Goal: Contribute content: Contribute content

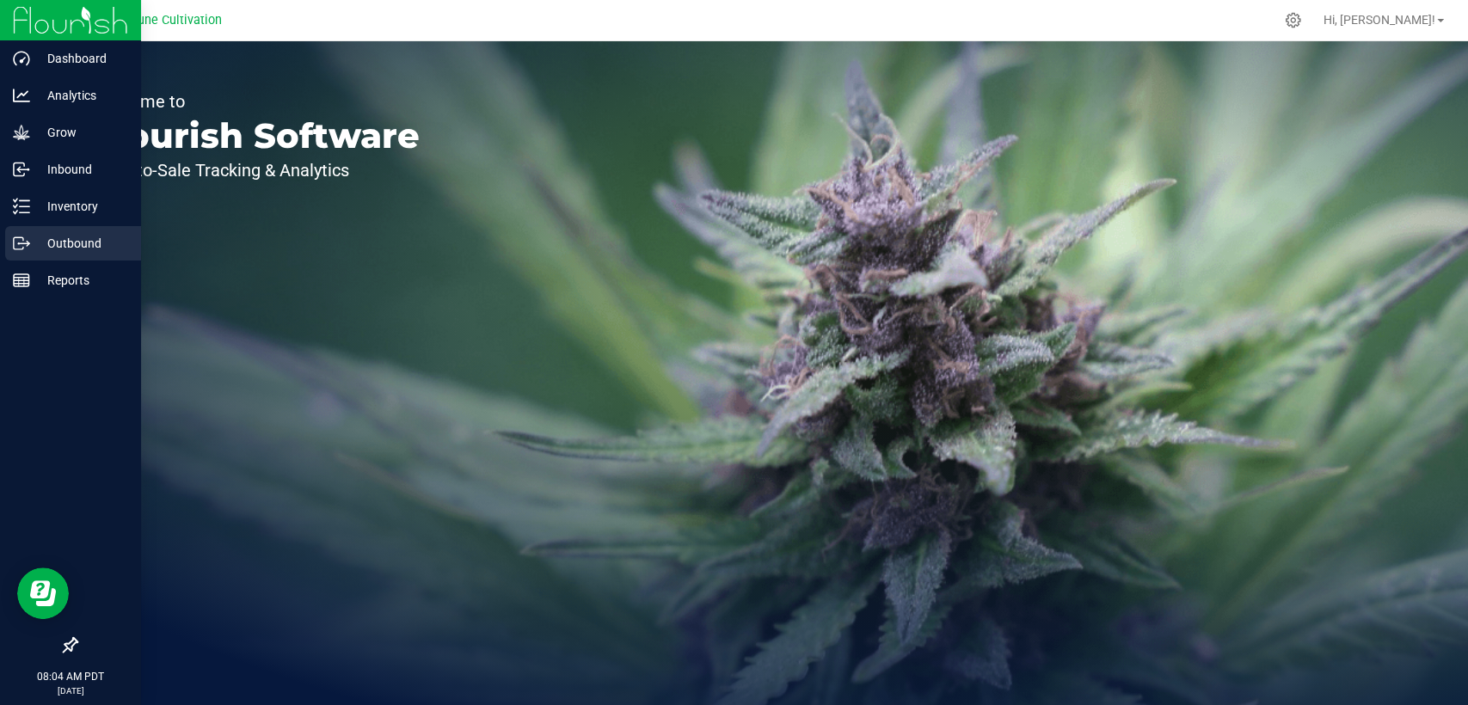
click at [36, 251] on p "Outbound" at bounding box center [81, 243] width 103 height 21
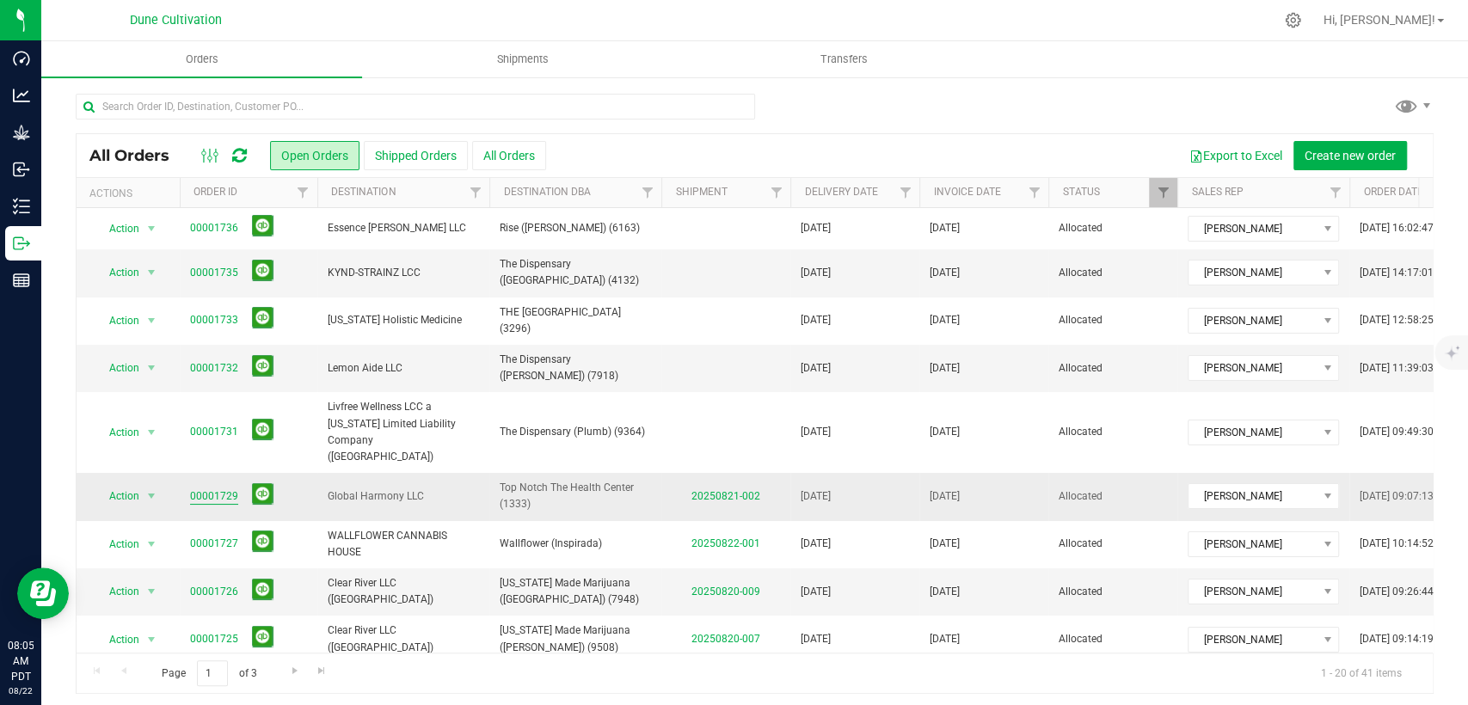
click at [206, 488] on link "00001729" at bounding box center [214, 496] width 48 height 16
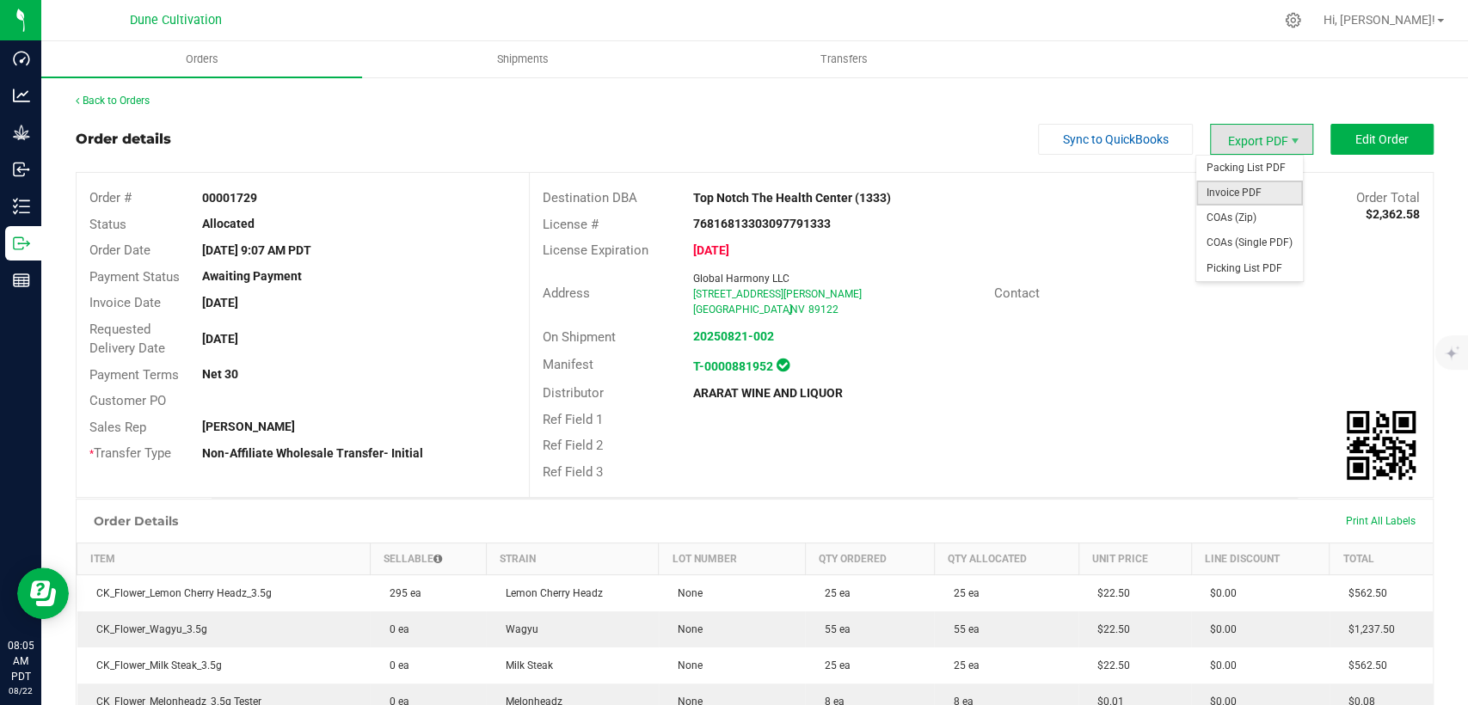
click at [1234, 197] on span "Invoice PDF" at bounding box center [1249, 193] width 107 height 25
click at [139, 96] on link "Back to Orders" at bounding box center [113, 101] width 74 height 12
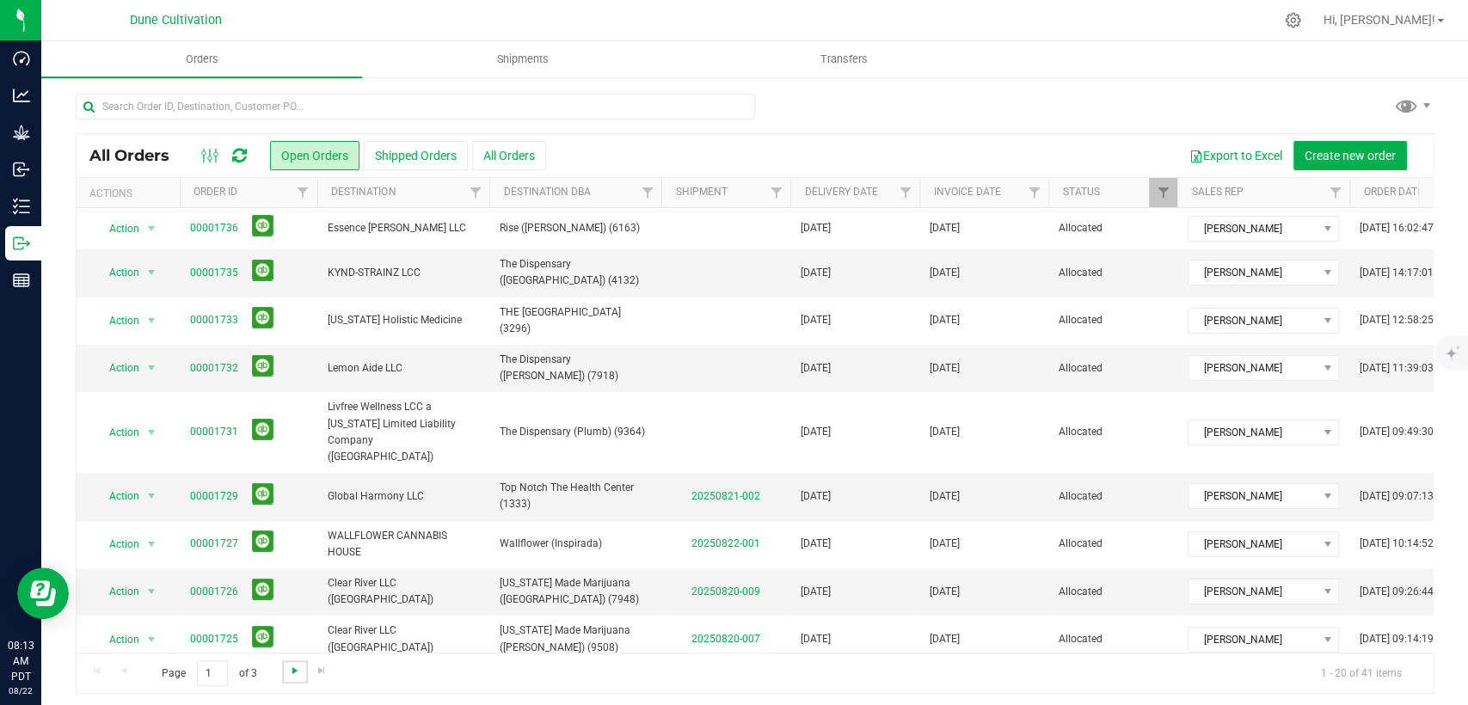
click at [289, 672] on span "Go to the next page" at bounding box center [295, 671] width 14 height 14
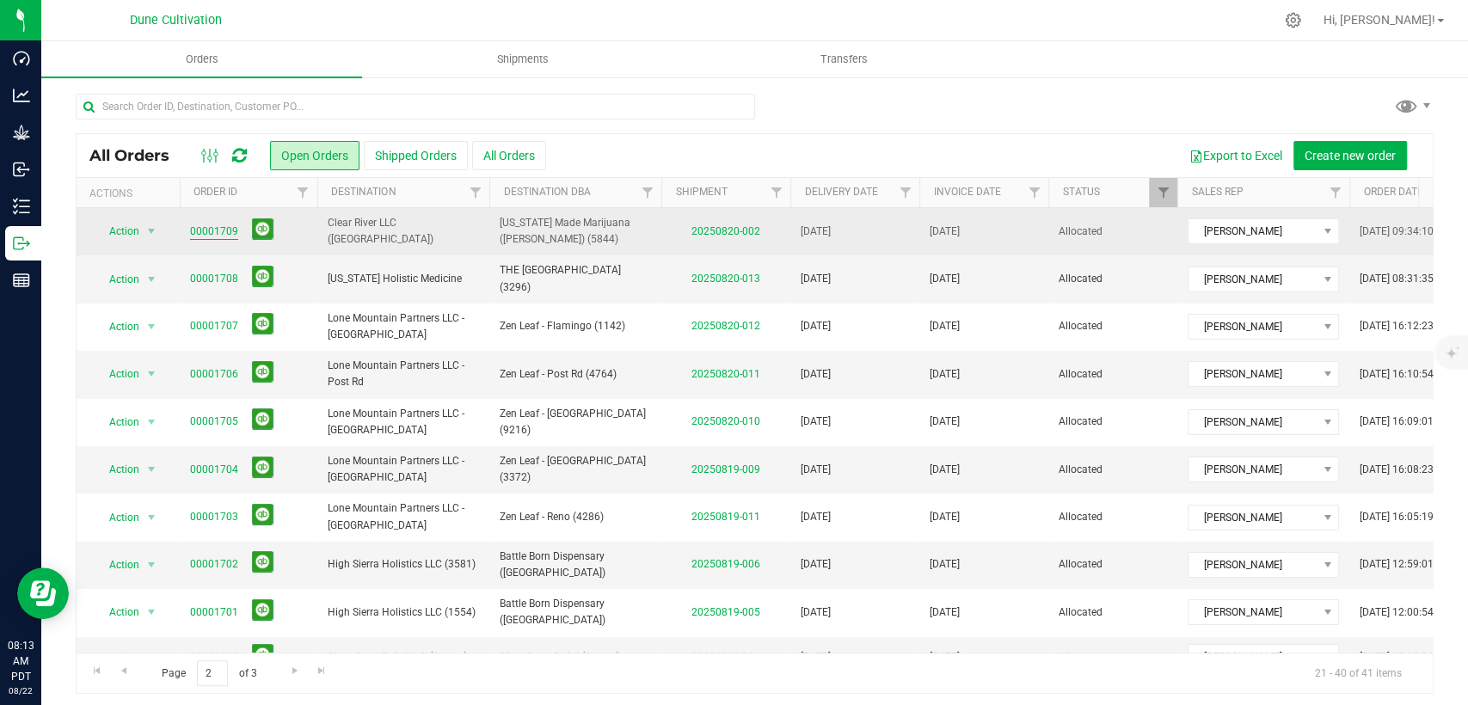
click at [213, 229] on link "00001709" at bounding box center [214, 232] width 48 height 16
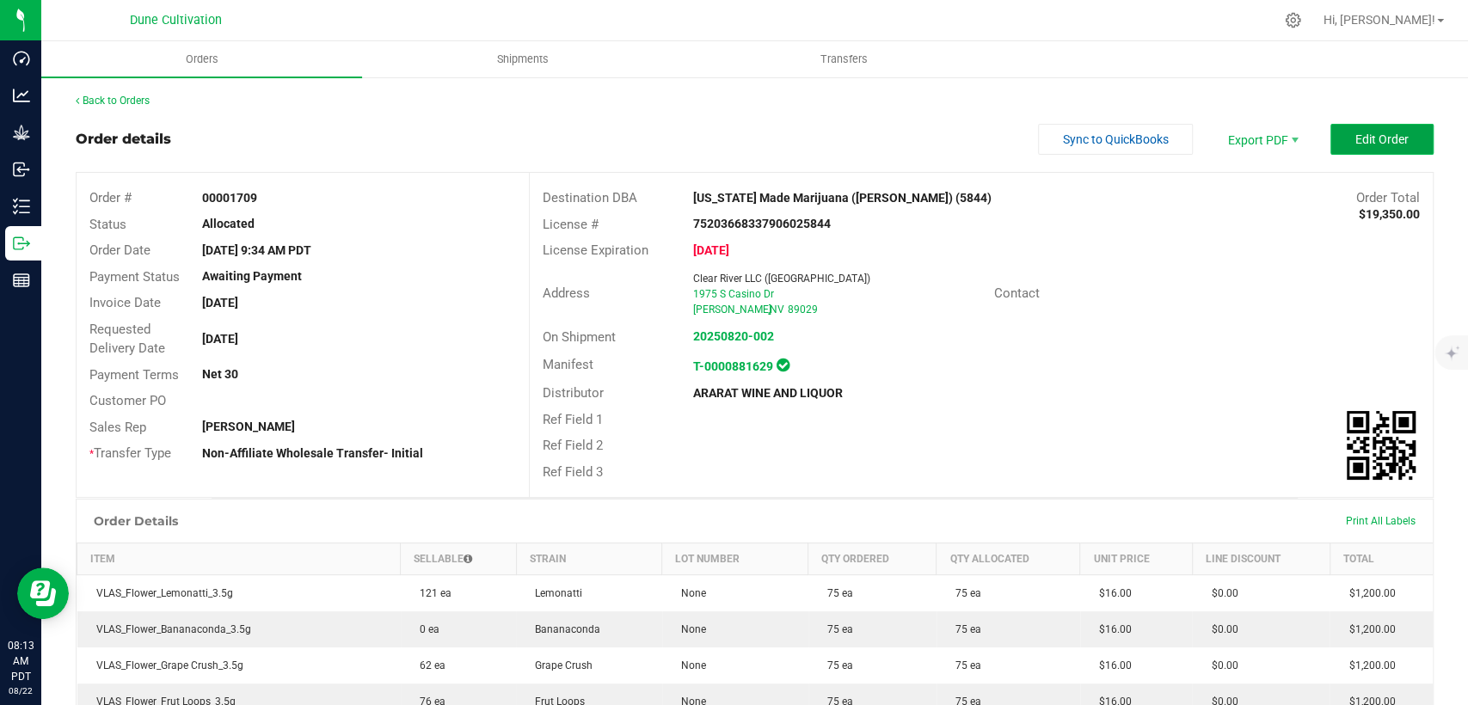
click at [1345, 149] on button "Edit Order" at bounding box center [1381, 139] width 103 height 31
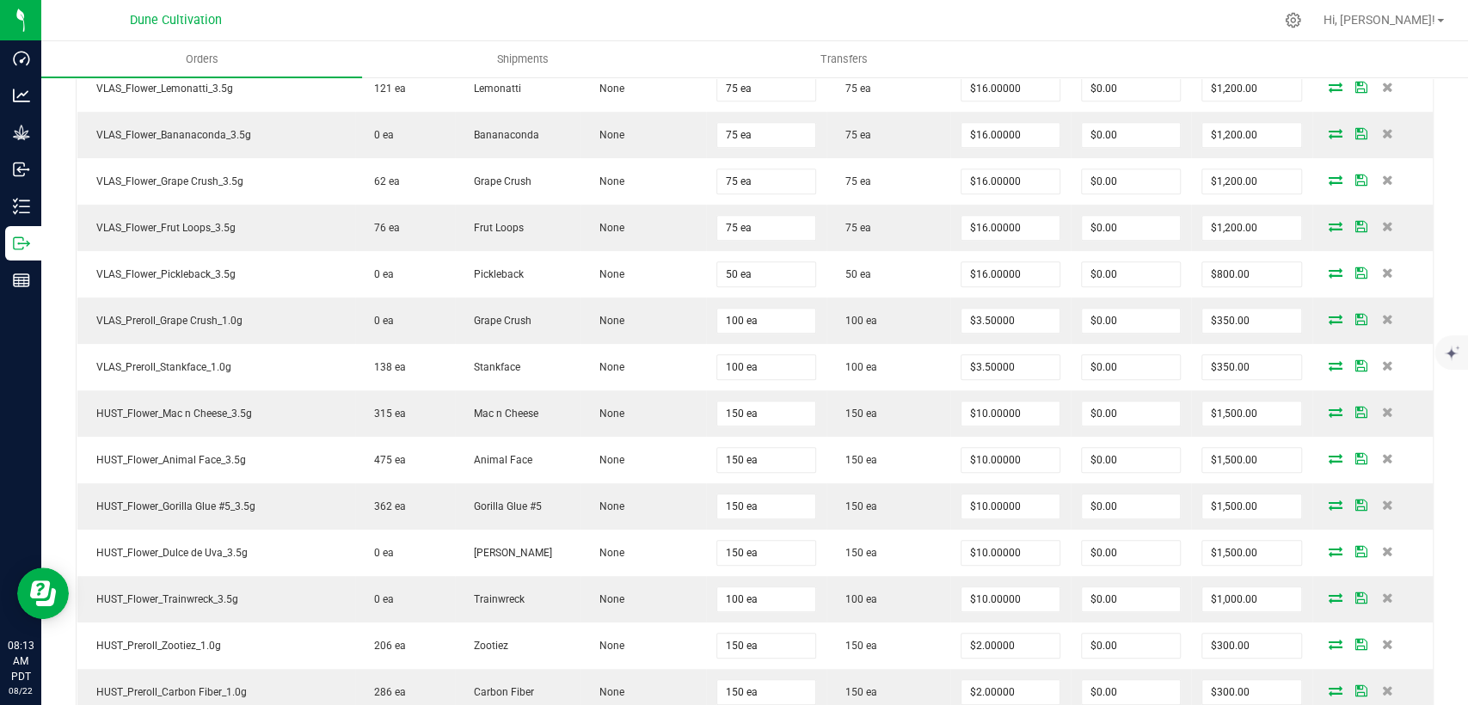
scroll to position [477, 0]
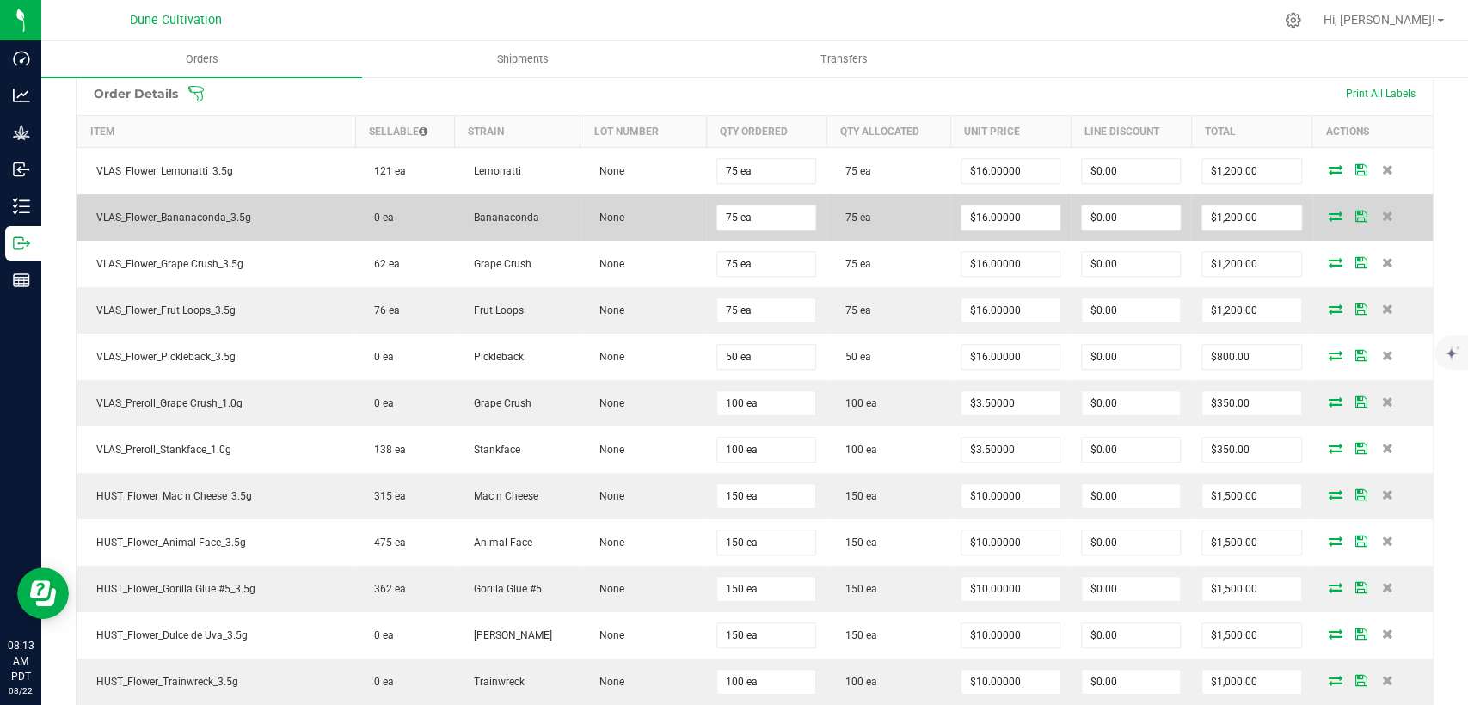
click at [1329, 217] on icon at bounding box center [1336, 216] width 14 height 10
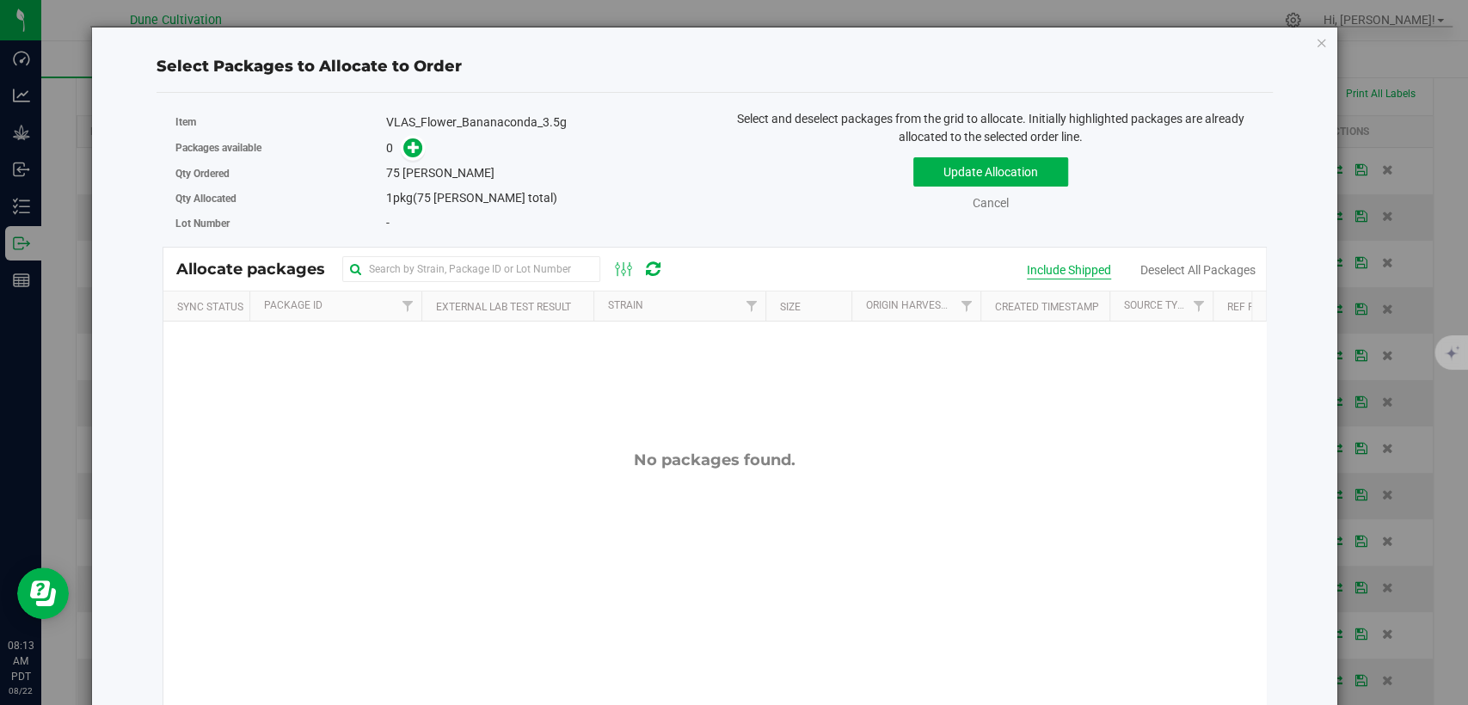
click at [1043, 272] on div "Include Shipped" at bounding box center [1069, 270] width 84 height 18
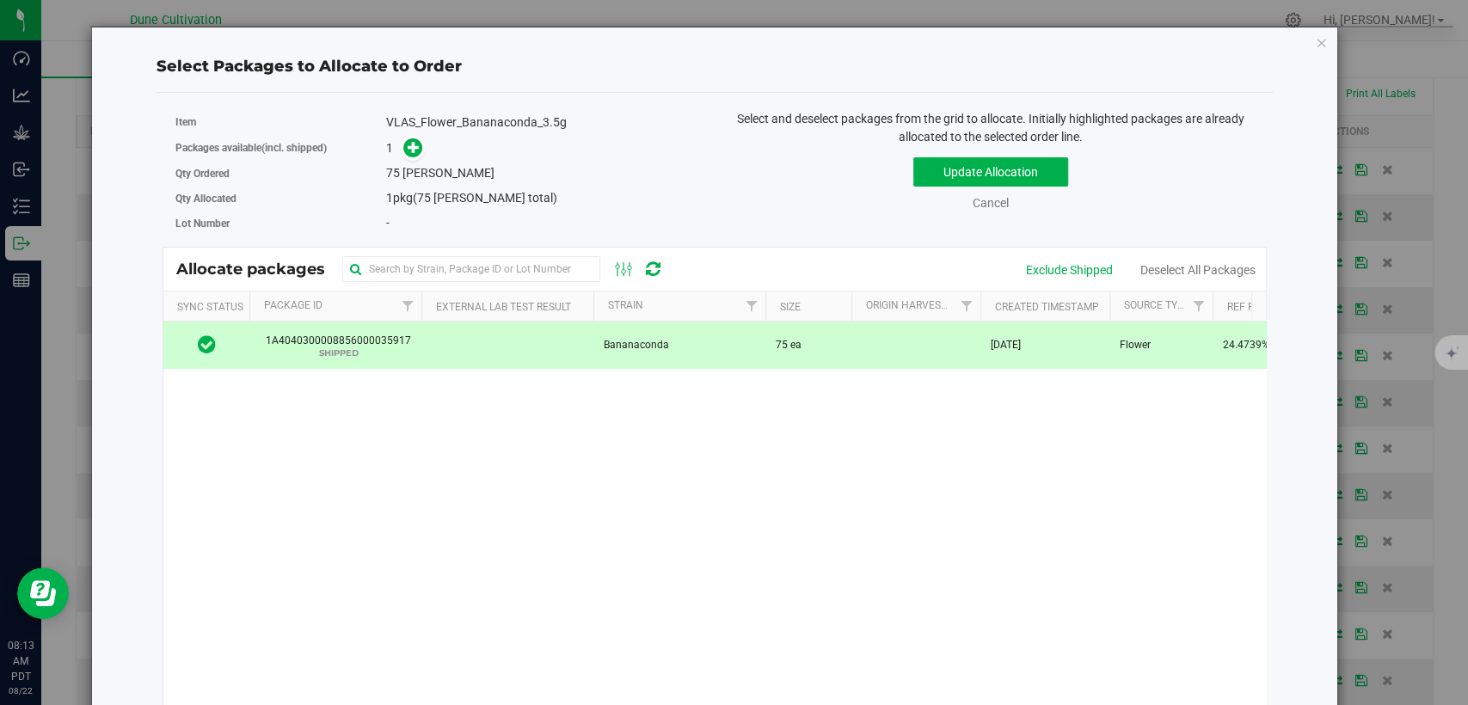
click at [575, 340] on td at bounding box center [507, 345] width 172 height 46
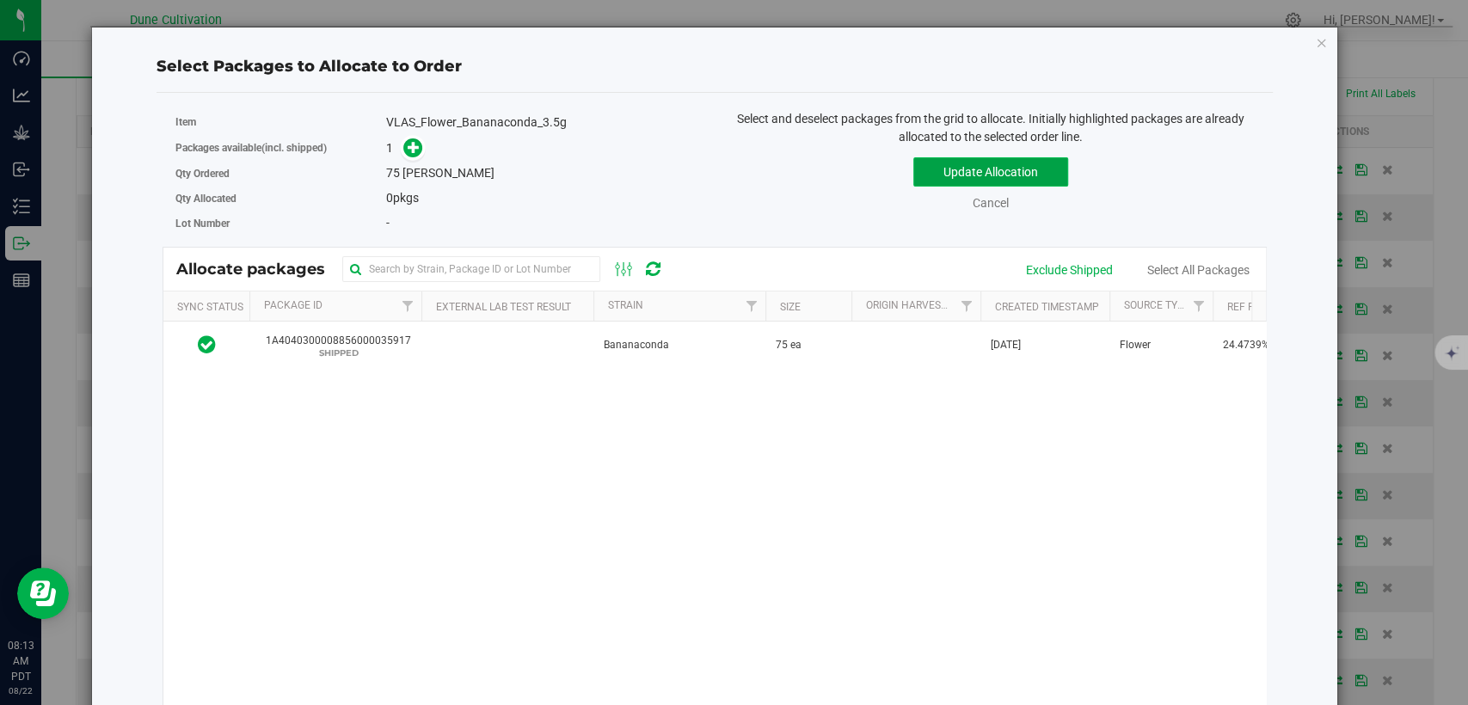
click at [935, 169] on button "Update Allocation" at bounding box center [990, 171] width 155 height 29
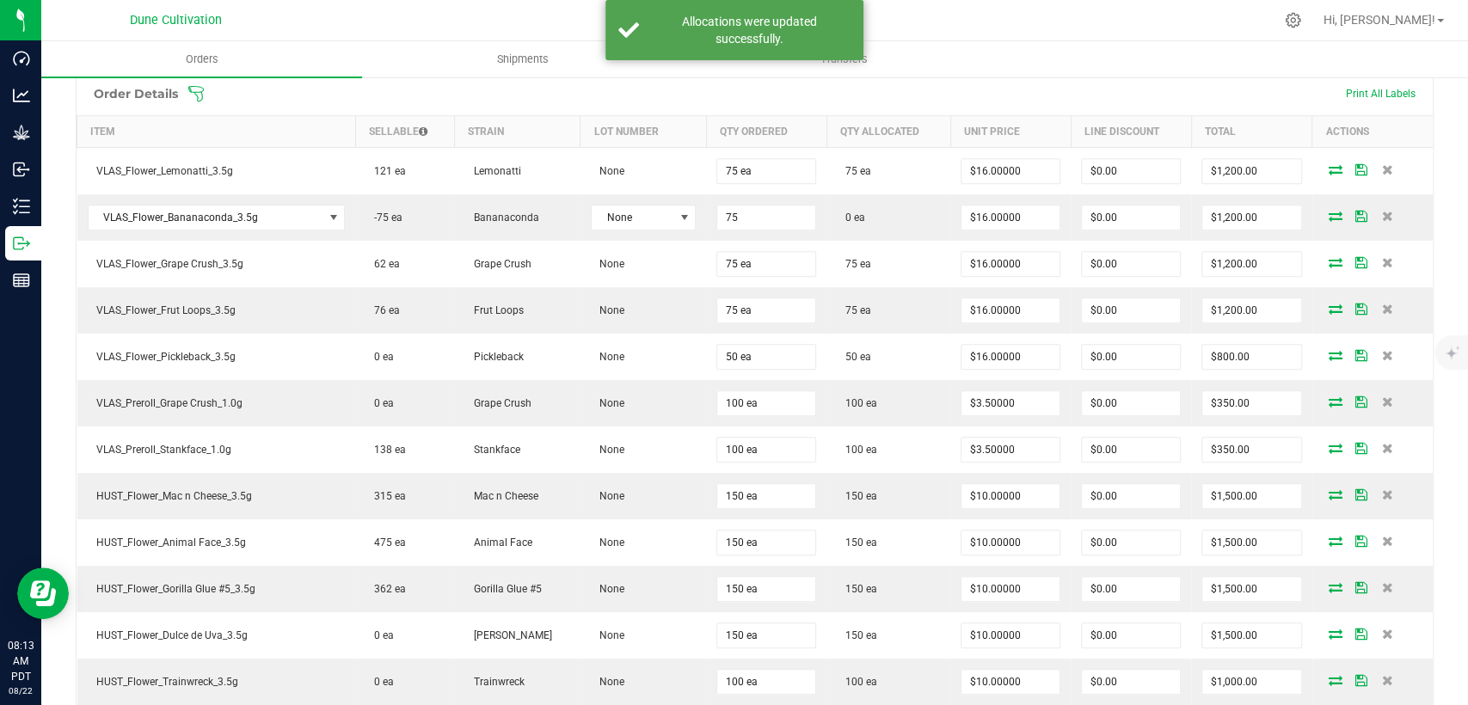
click at [733, 215] on input "75" at bounding box center [766, 218] width 98 height 24
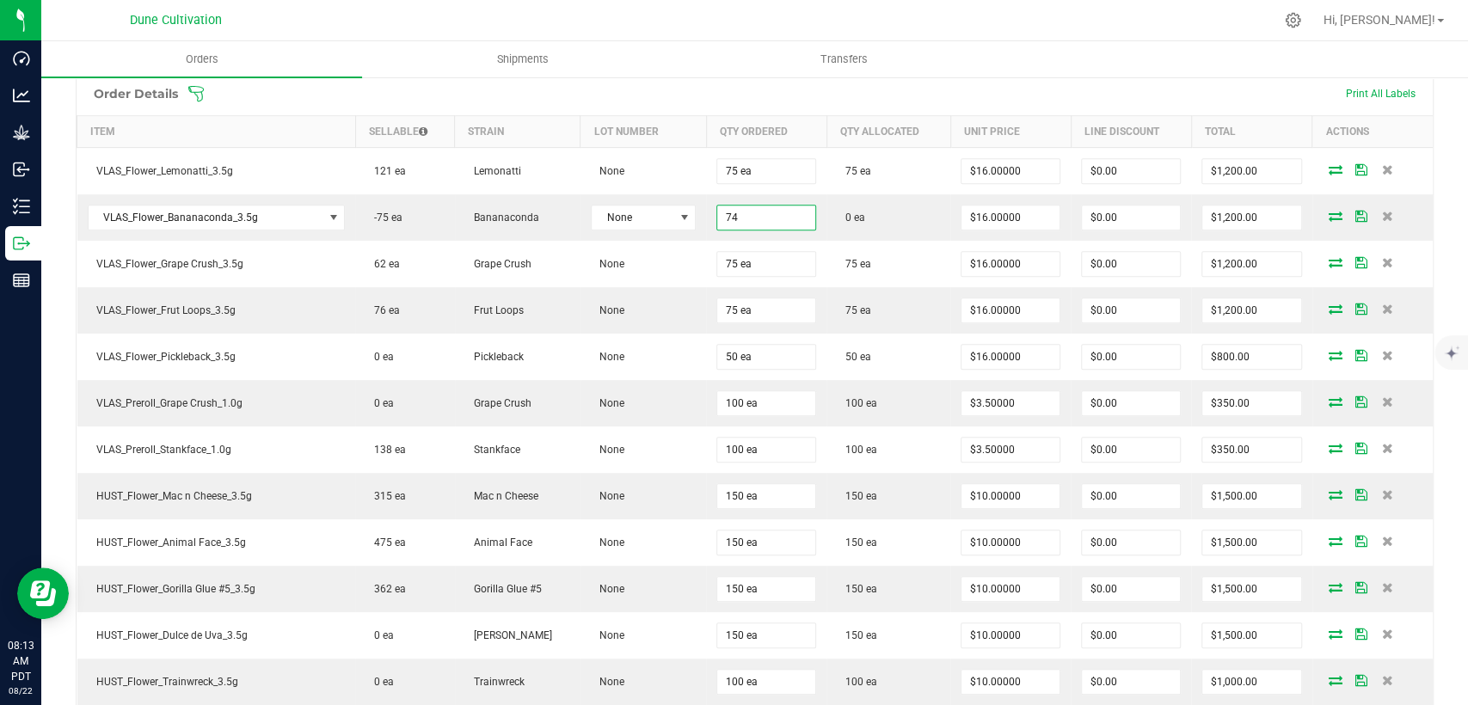
type input "74 ea"
type input "$1,184.00"
click at [1035, 15] on div at bounding box center [791, 20] width 966 height 34
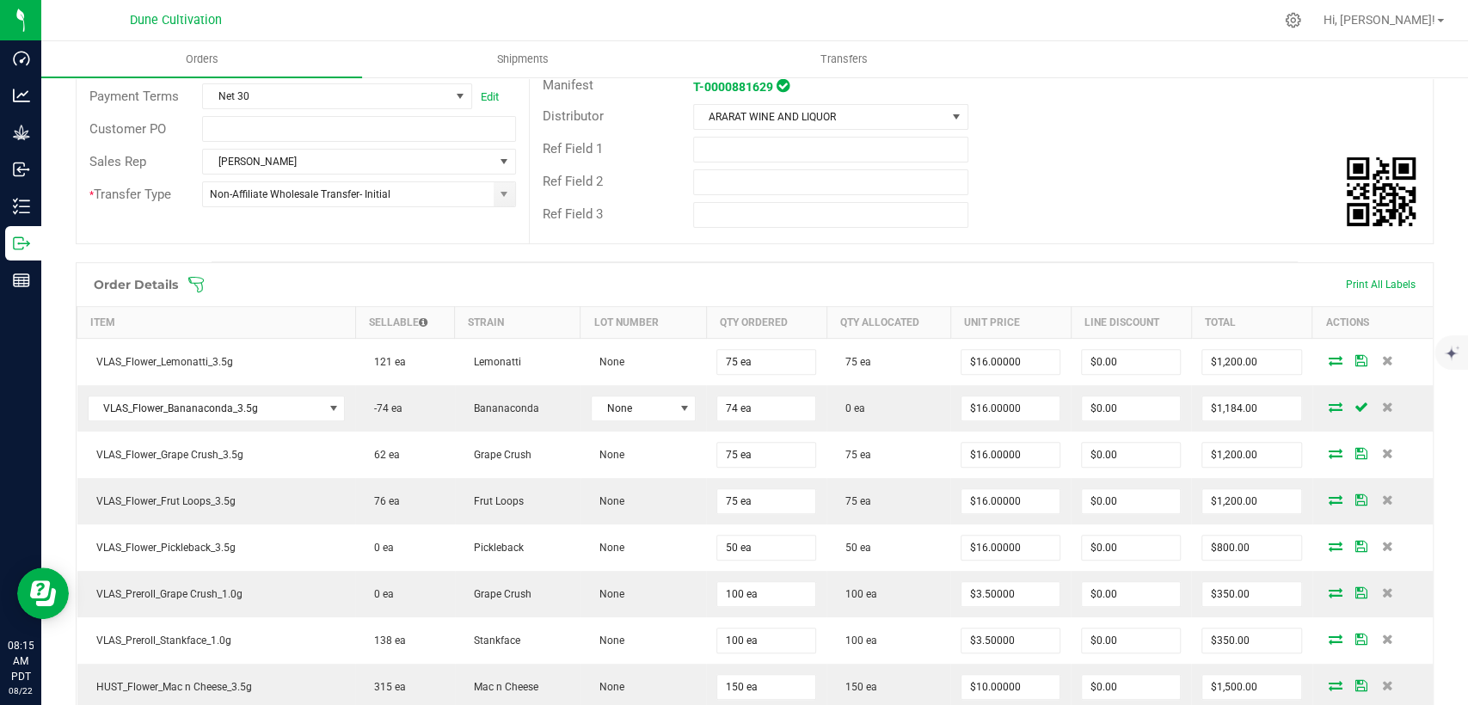
scroll to position [382, 0]
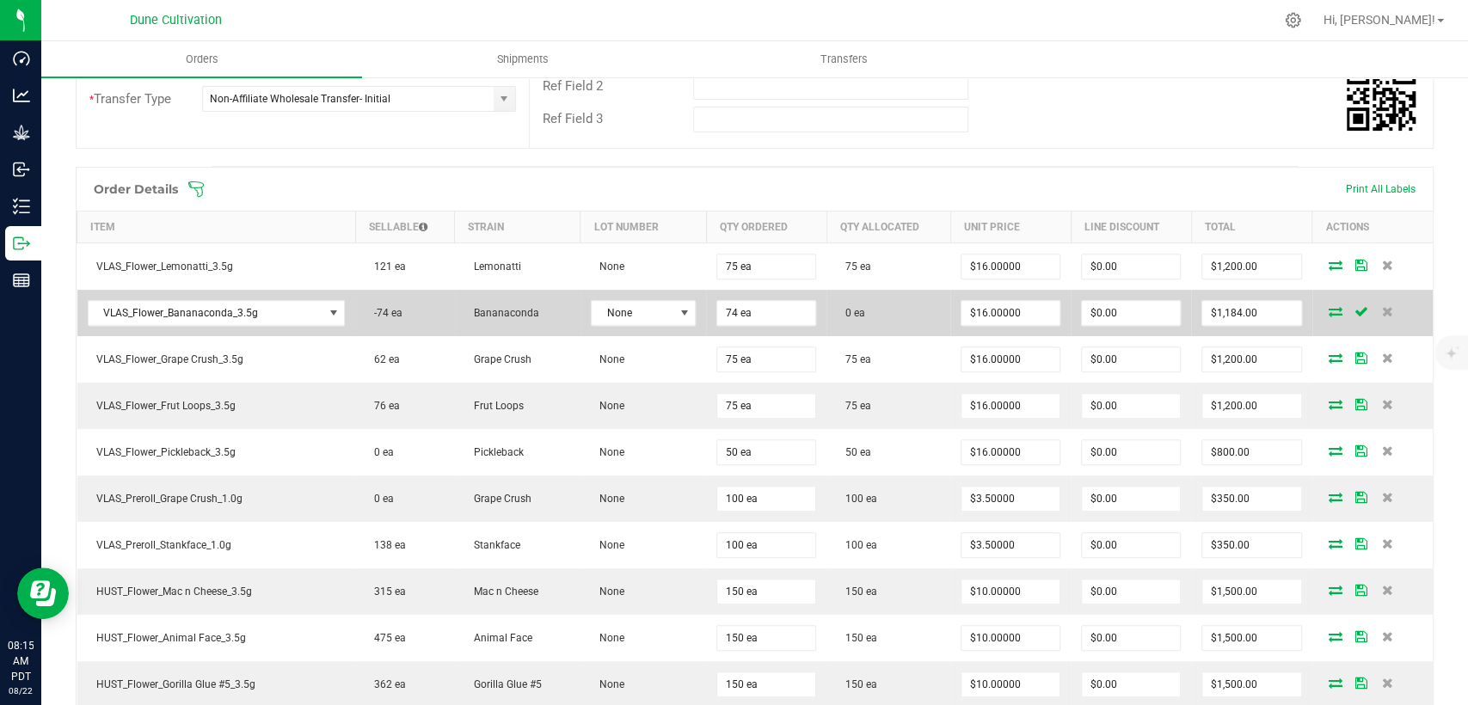
click at [1329, 309] on icon at bounding box center [1336, 311] width 14 height 10
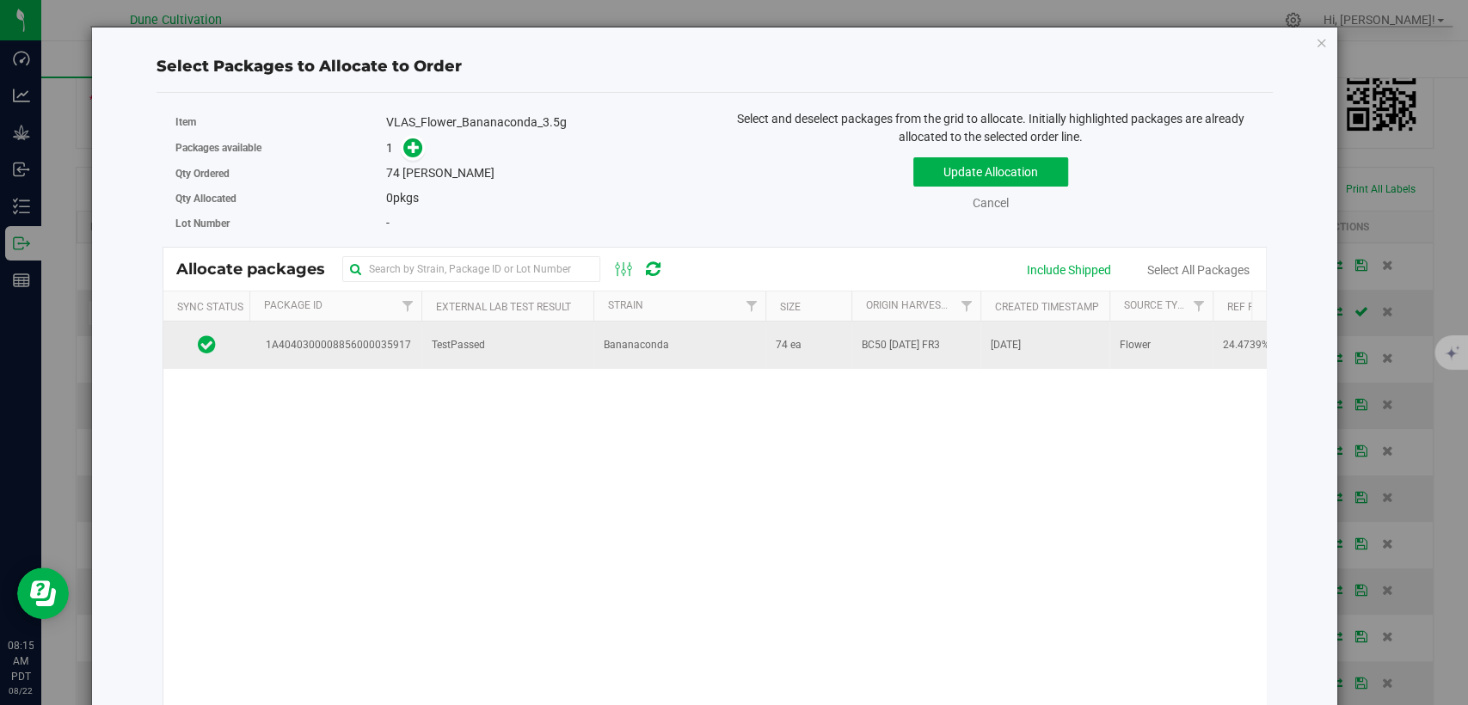
click at [655, 346] on span "Bananaconda" at bounding box center [636, 345] width 65 height 16
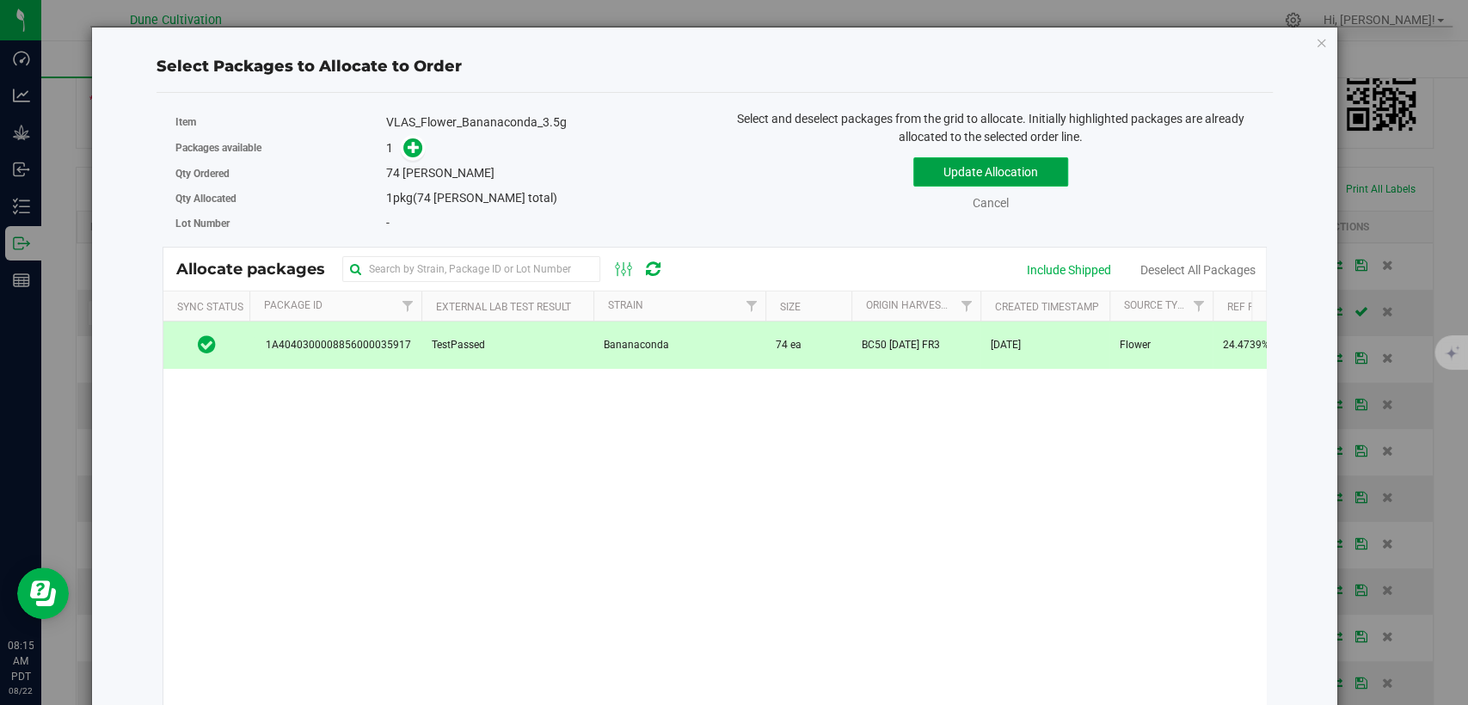
click at [992, 163] on button "Update Allocation" at bounding box center [990, 171] width 155 height 29
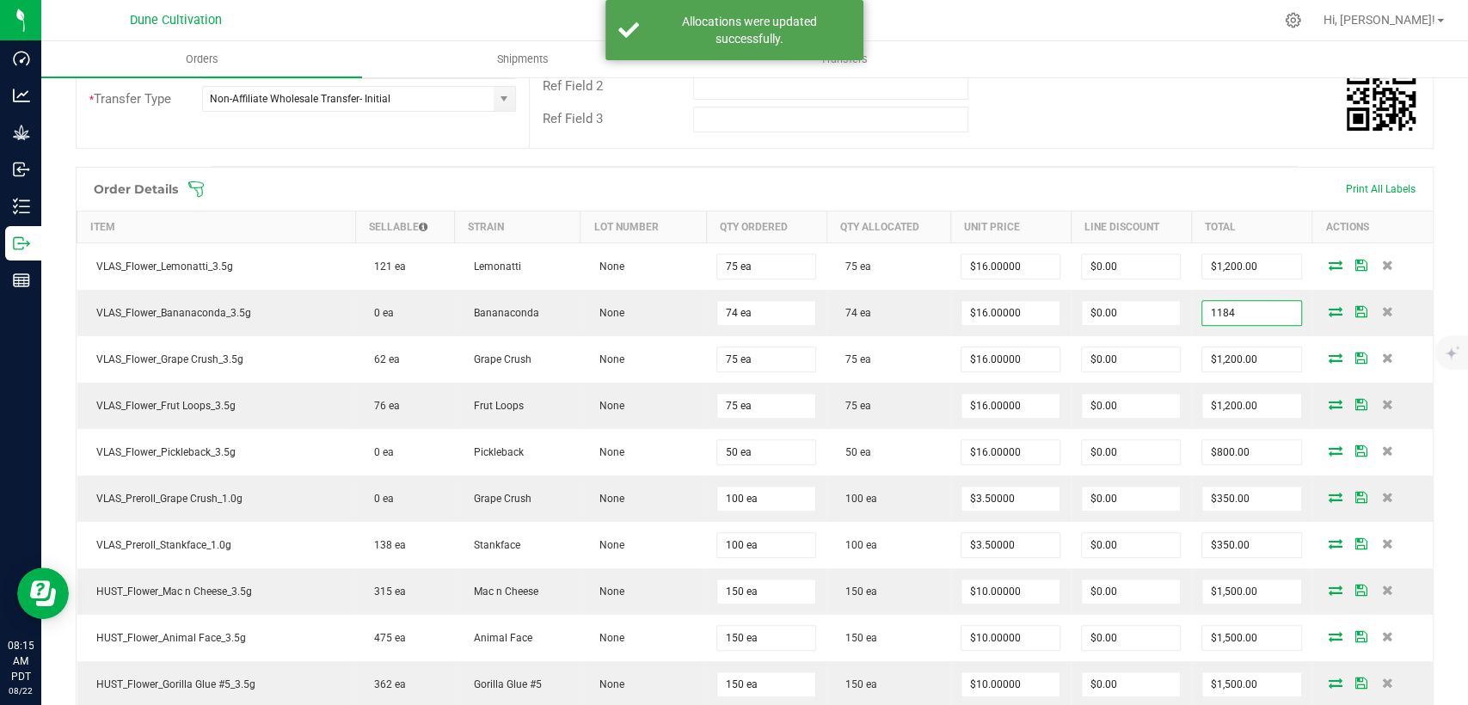
type input "$1,184.00"
click at [1135, 133] on div "Ref Field 3" at bounding box center [981, 119] width 903 height 33
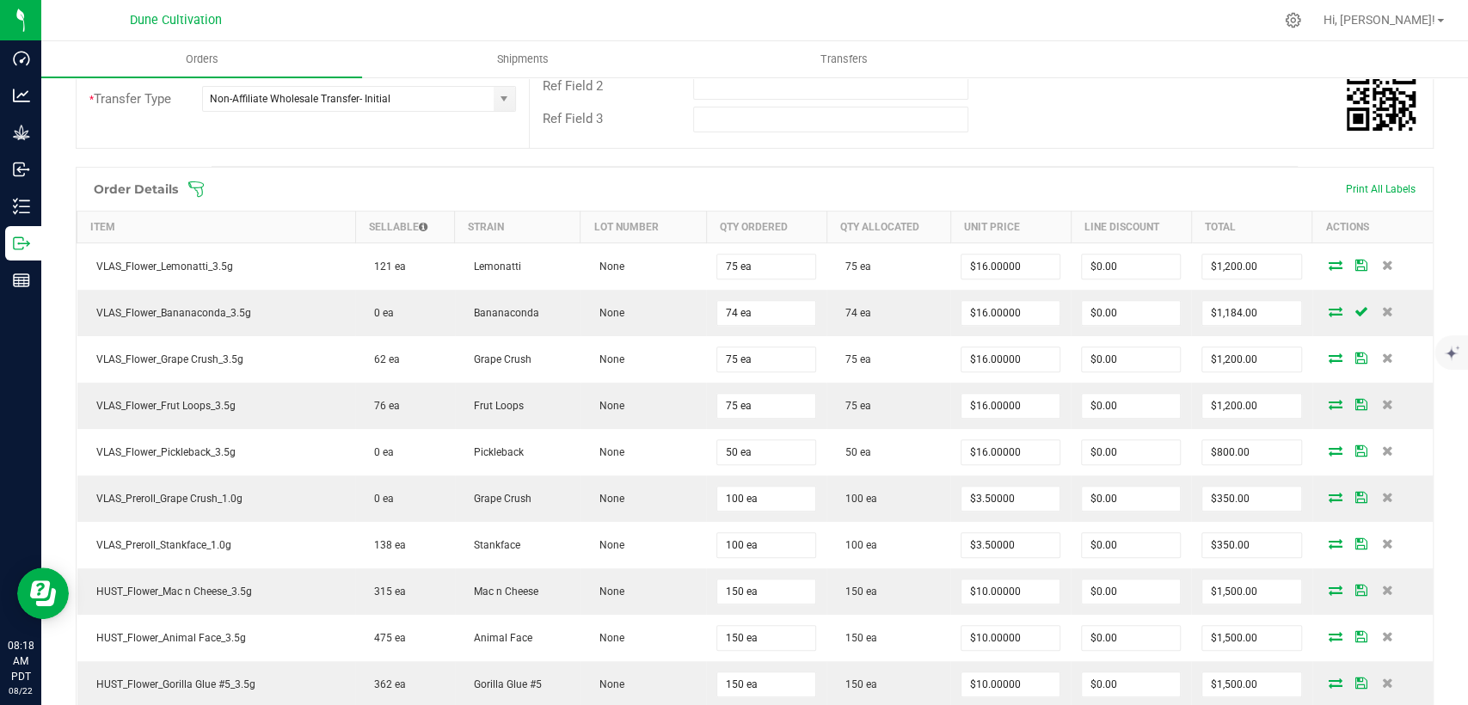
scroll to position [0, 0]
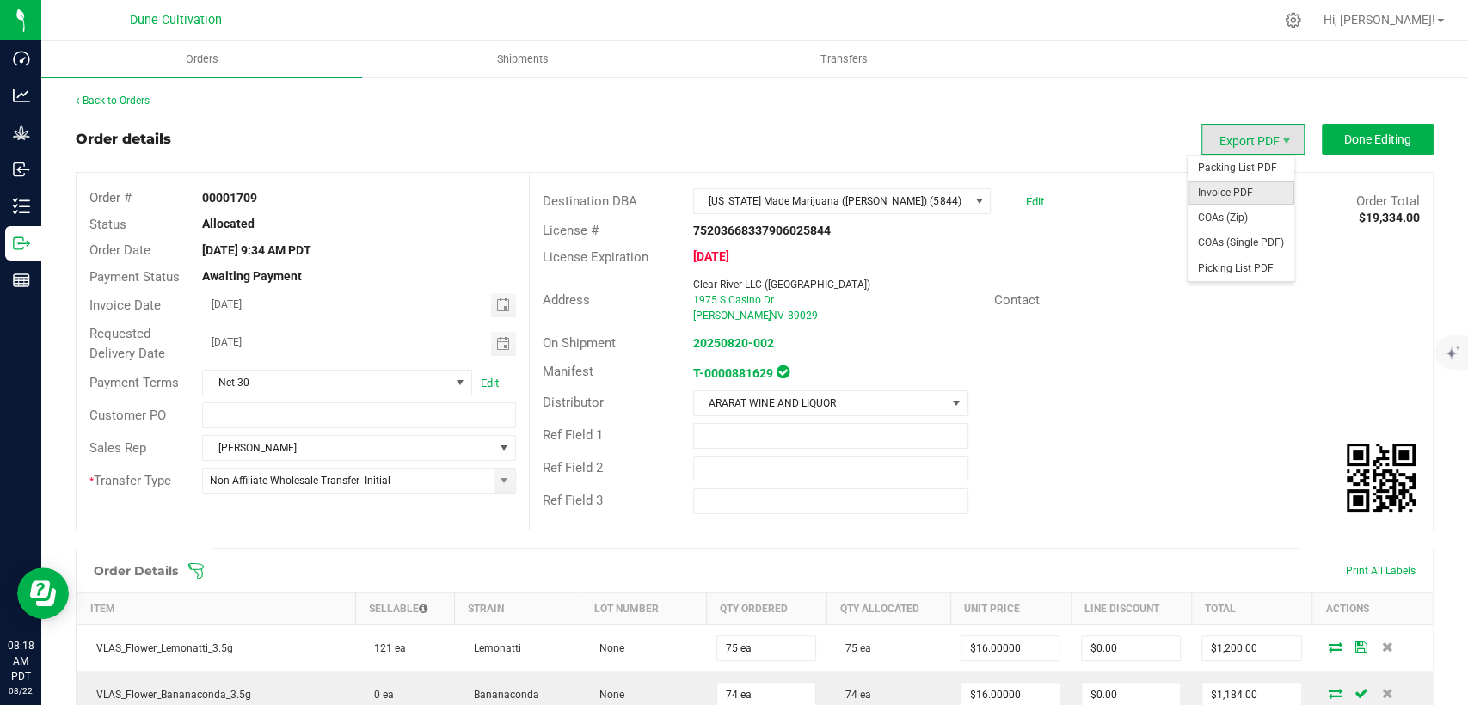
click at [1230, 187] on span "Invoice PDF" at bounding box center [1240, 193] width 107 height 25
click at [132, 96] on link "Back to Orders" at bounding box center [113, 101] width 74 height 12
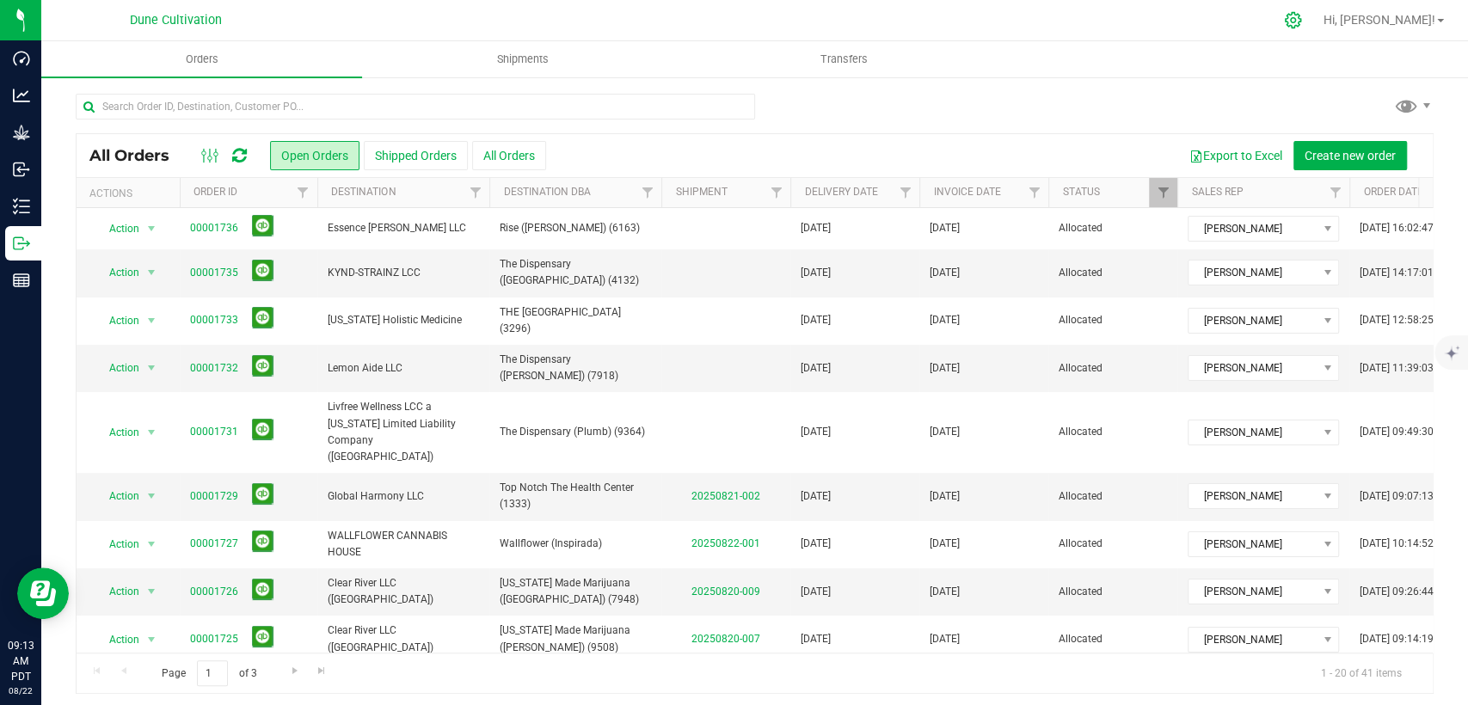
click at [1302, 19] on icon at bounding box center [1293, 20] width 18 height 18
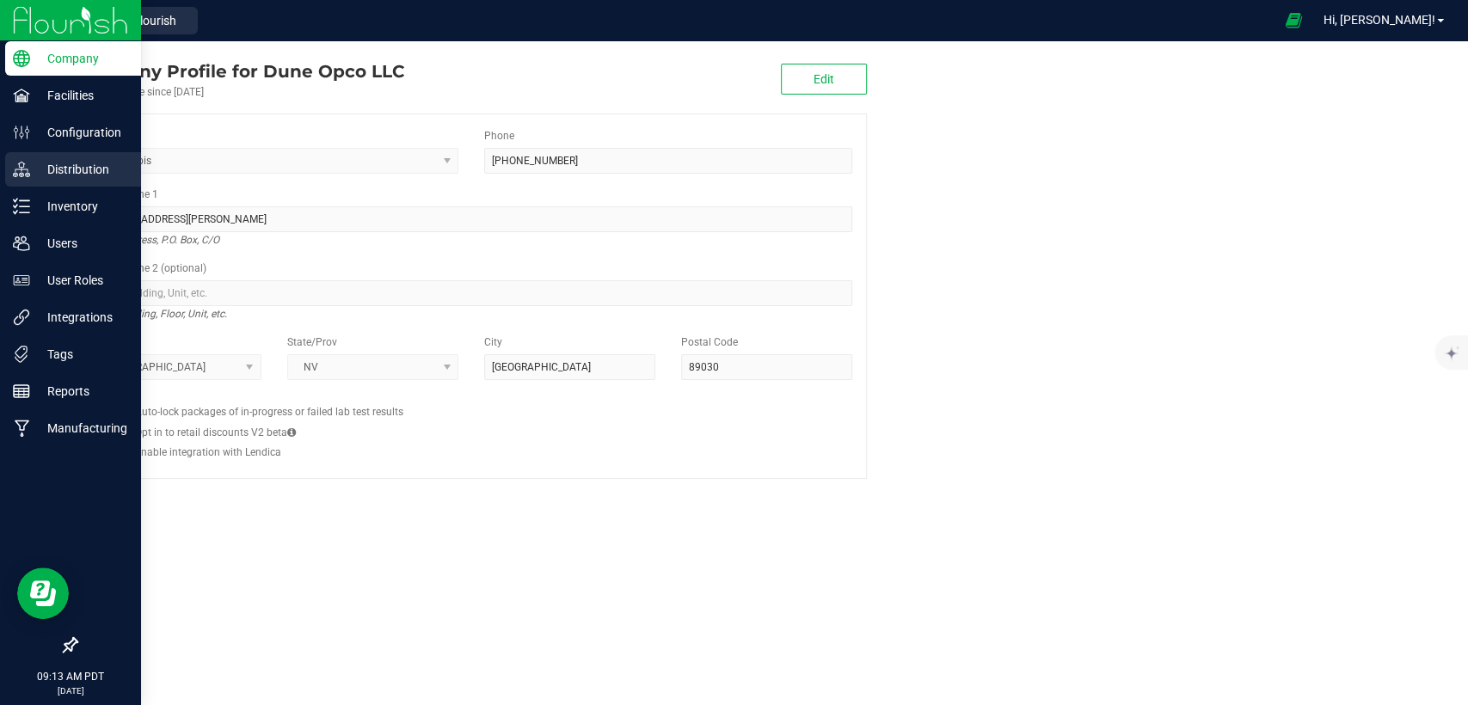
click at [81, 164] on p "Distribution" at bounding box center [81, 169] width 103 height 21
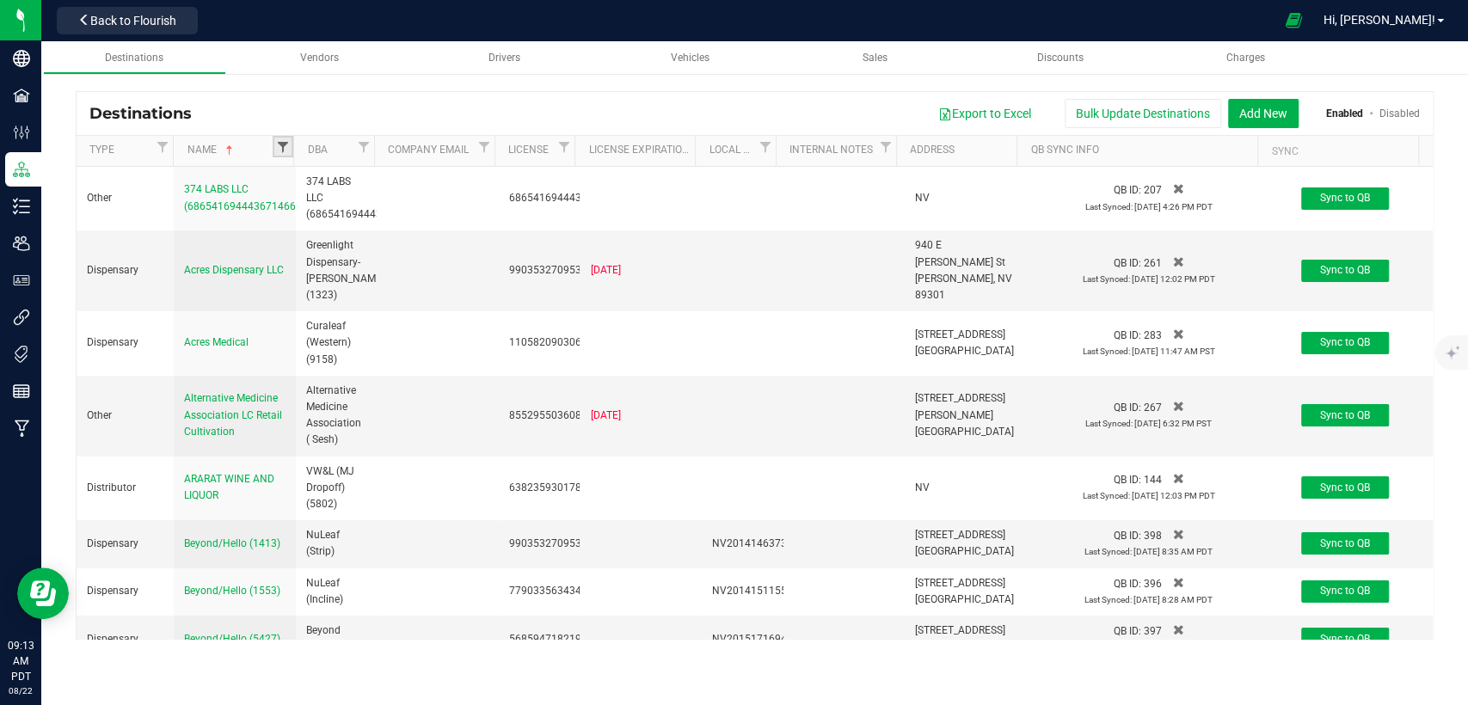
click at [277, 151] on span "Filter" at bounding box center [283, 147] width 14 height 14
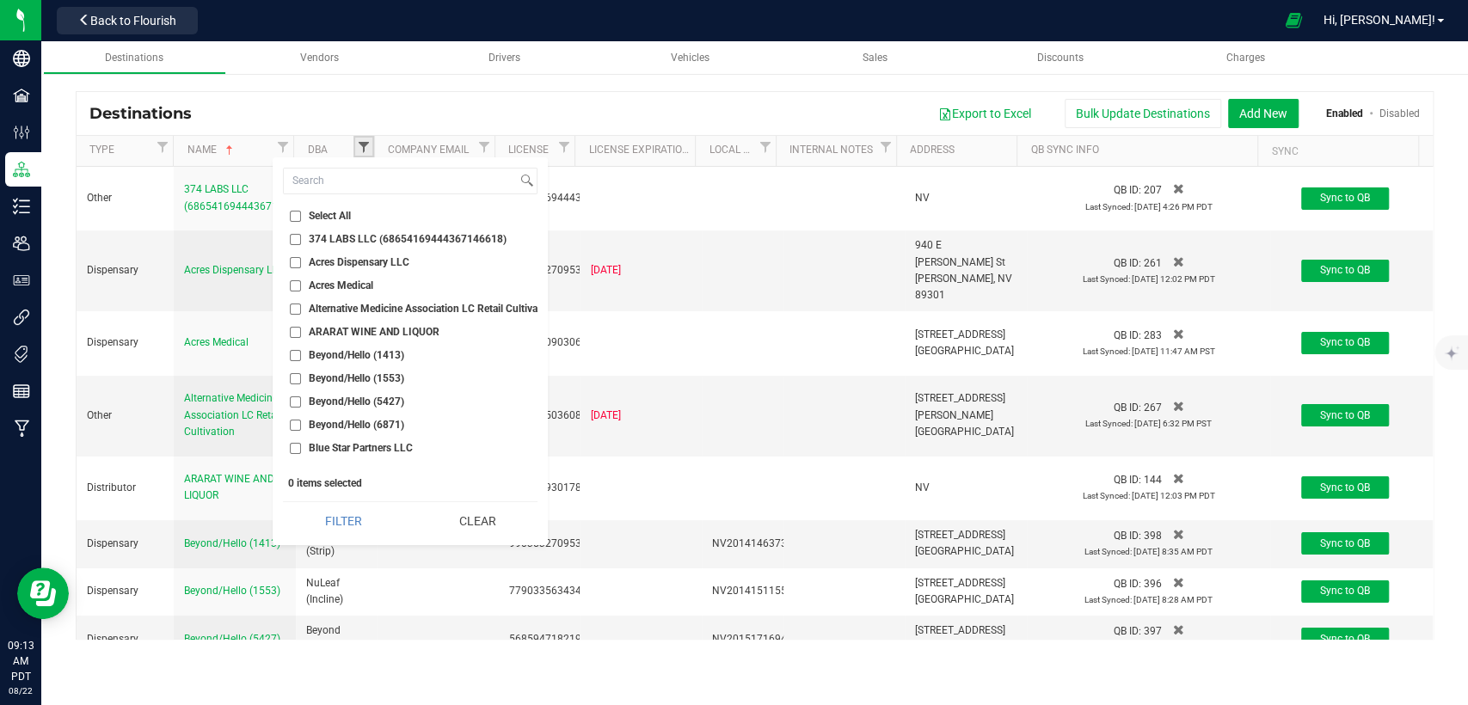
click at [363, 145] on span "Filter" at bounding box center [364, 147] width 14 height 14
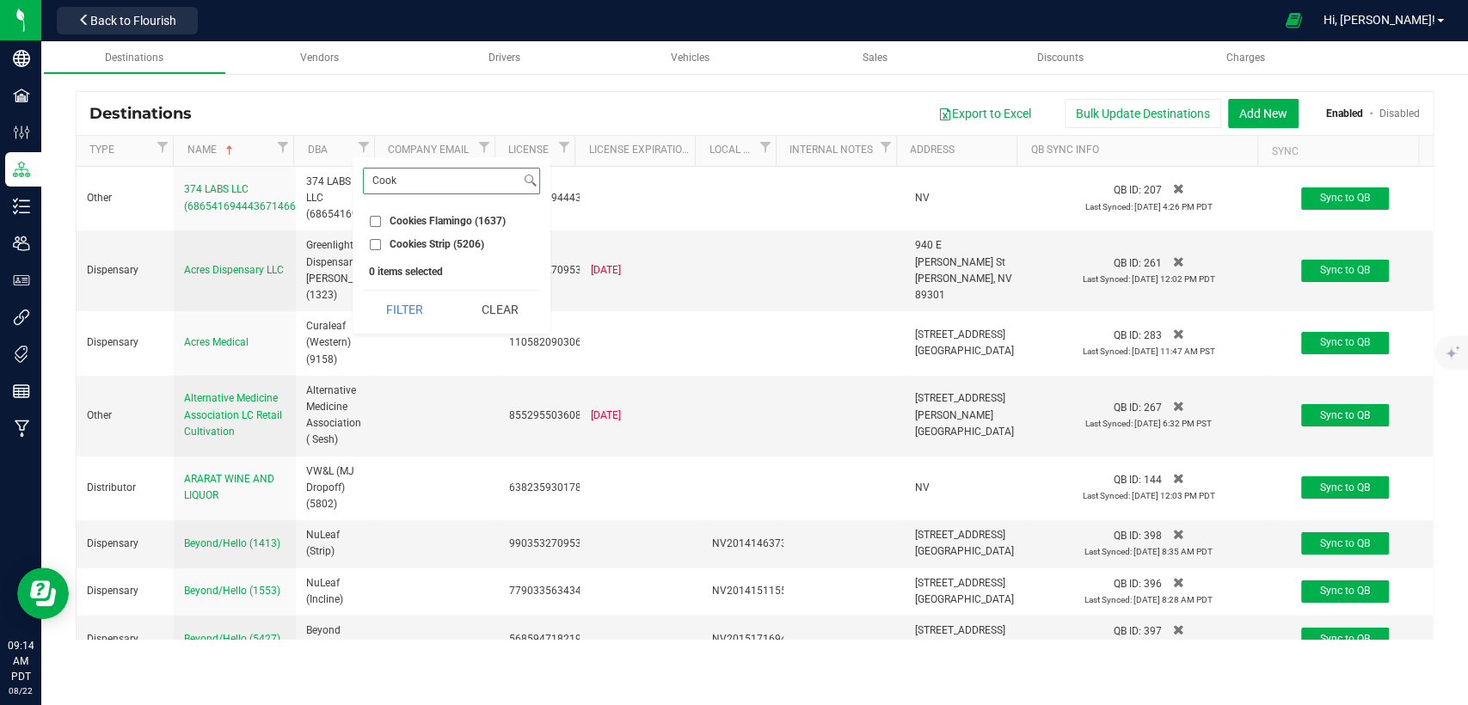
type input "Cook"
click at [371, 242] on input "Cookies Strip (5206)" at bounding box center [375, 244] width 11 height 11
click at [411, 299] on button "Filter" at bounding box center [404, 310] width 83 height 38
checkbox input "true"
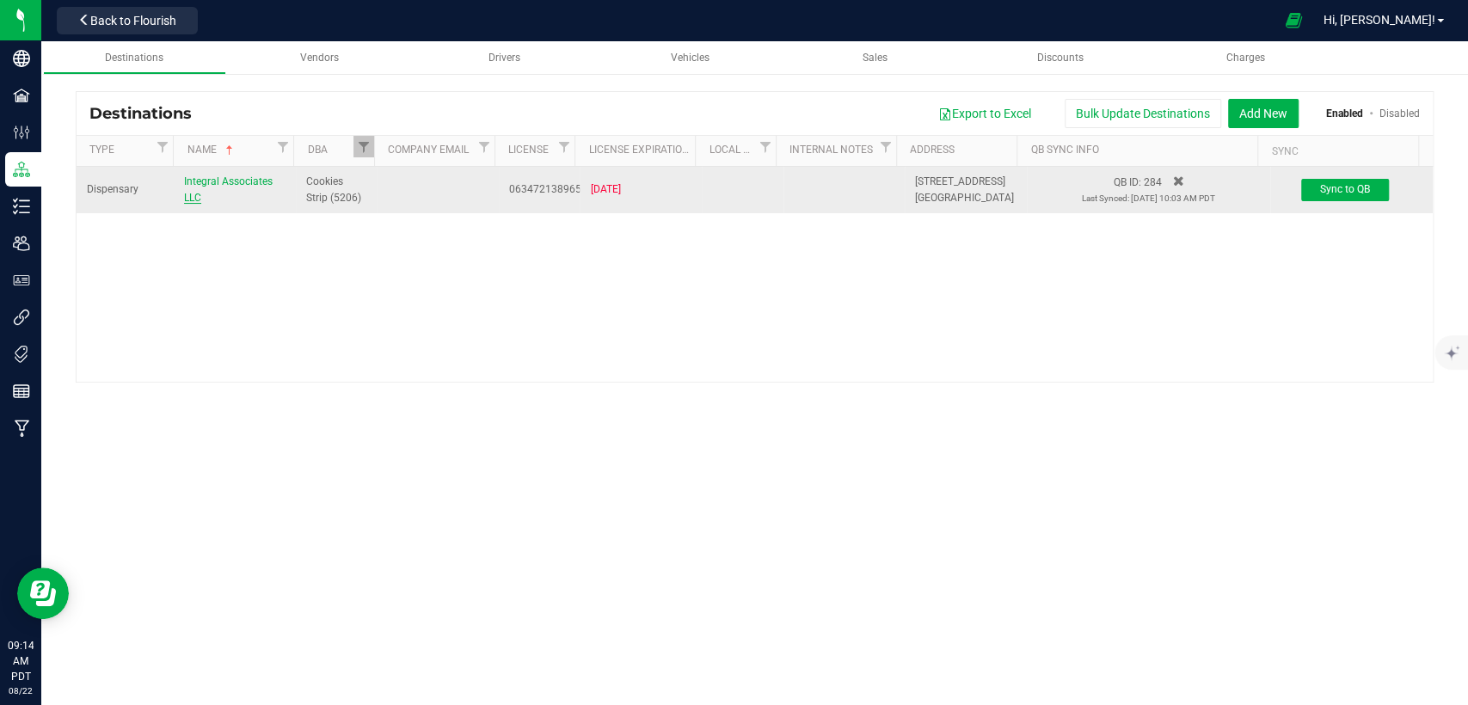
click at [239, 186] on span "Integral Associates LLC" at bounding box center [228, 189] width 89 height 28
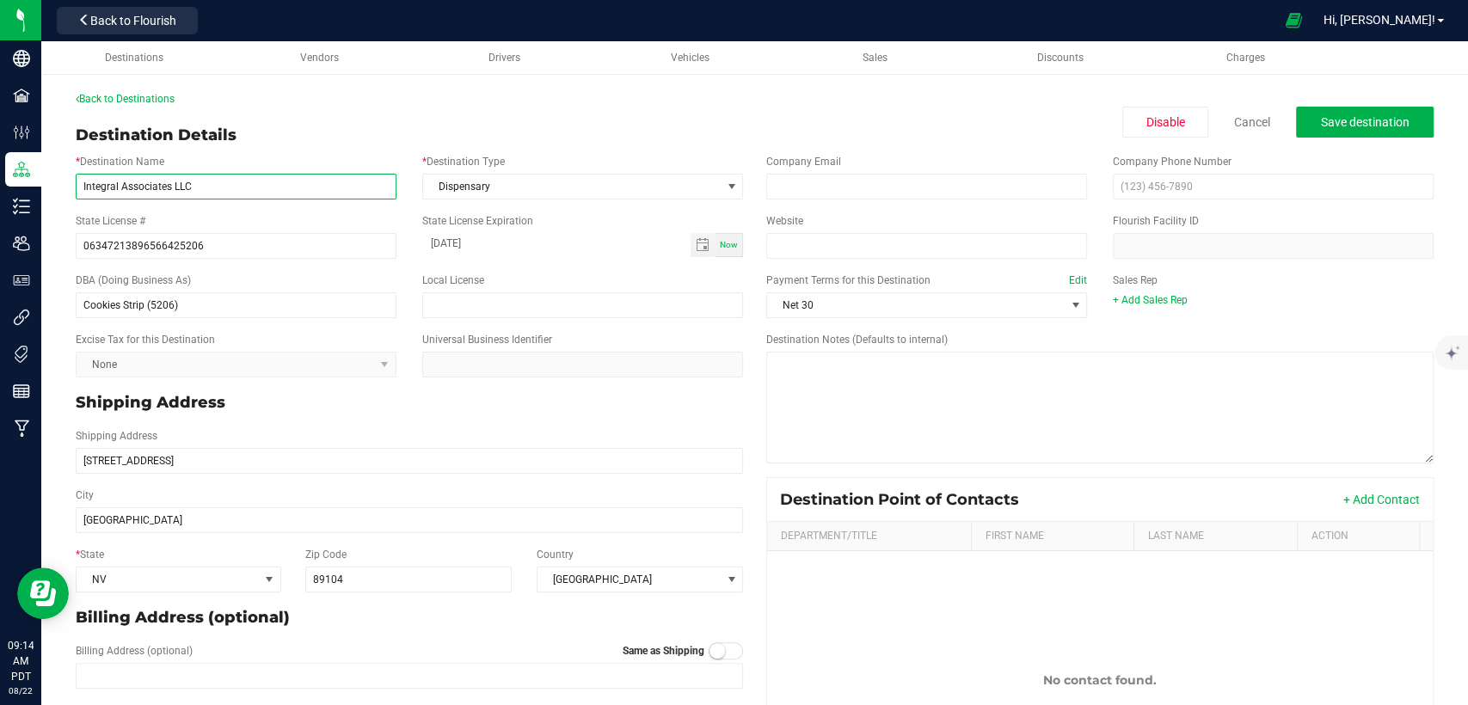
drag, startPoint x: 242, startPoint y: 188, endPoint x: 87, endPoint y: 204, distance: 155.6
click at [64, 188] on div "* Destination Name Integral Associates LLC" at bounding box center [236, 177] width 347 height 46
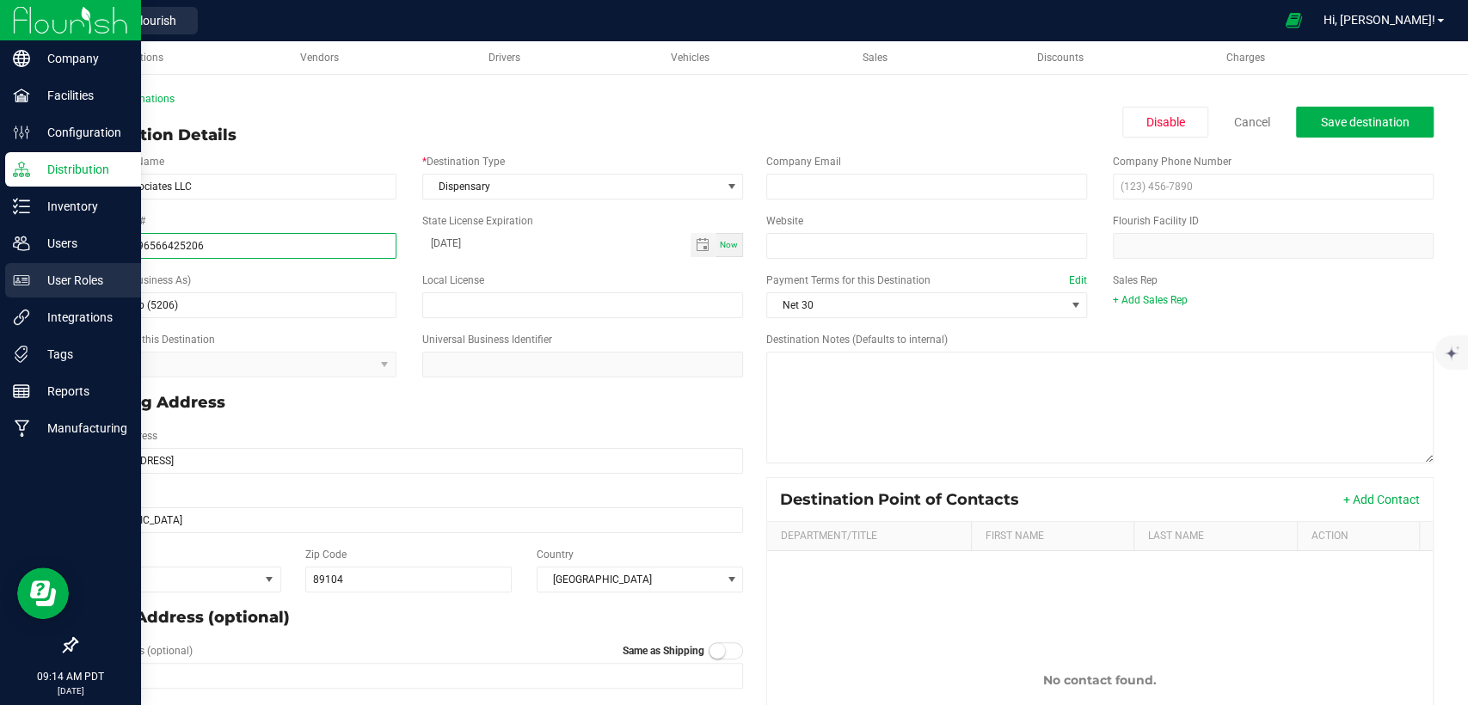
drag, startPoint x: 231, startPoint y: 242, endPoint x: 20, endPoint y: 266, distance: 212.8
click at [0, 253] on div "Company Facilities Configuration Distribution Inventory Users User Roles Integr…" at bounding box center [734, 352] width 1468 height 705
drag, startPoint x: 186, startPoint y: 304, endPoint x: 7, endPoint y: 307, distance: 178.9
click at [7, 307] on div "Company Facilities Configuration Distribution Inventory Users User Roles Integr…" at bounding box center [734, 352] width 1468 height 705
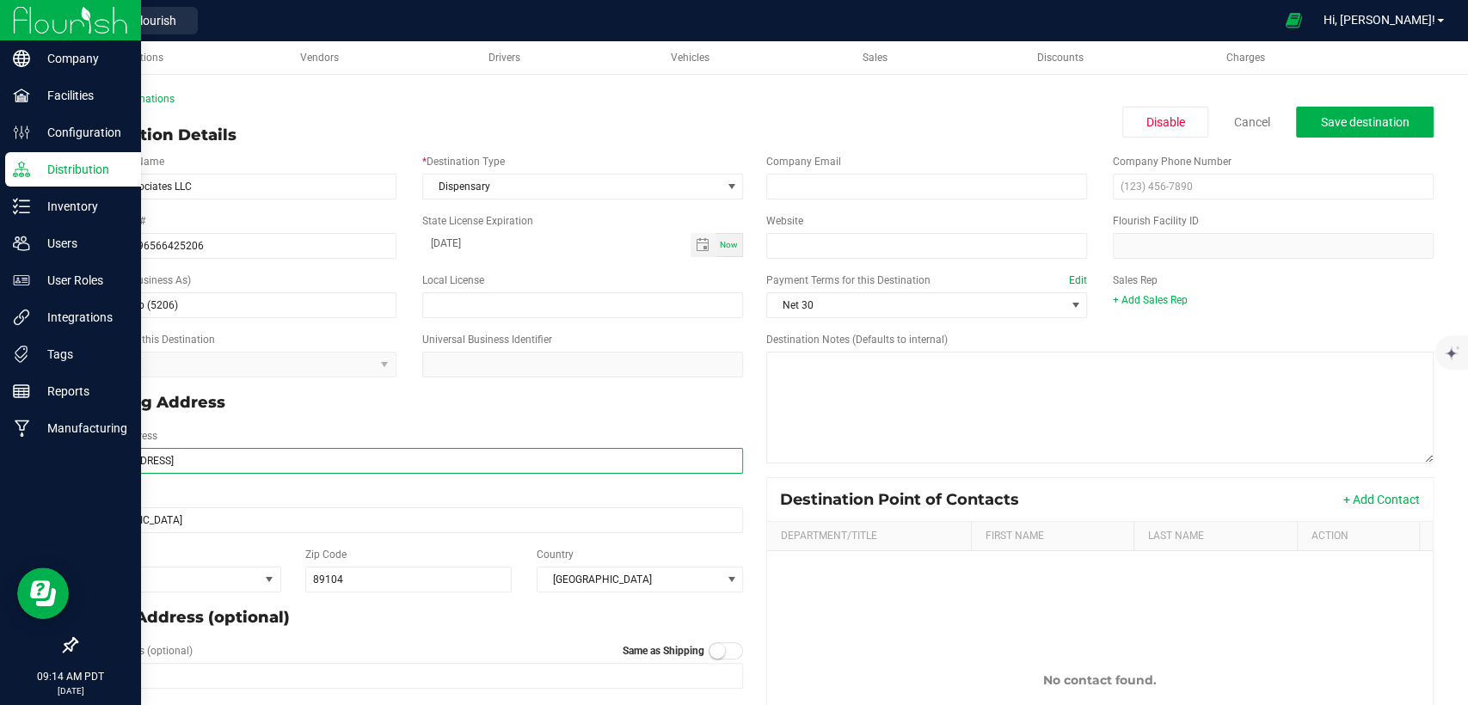
drag, startPoint x: 192, startPoint y: 463, endPoint x: 35, endPoint y: 457, distance: 156.6
click at [35, 457] on div "Company Facilities Configuration Distribution Inventory Users User Roles Integr…" at bounding box center [734, 352] width 1468 height 705
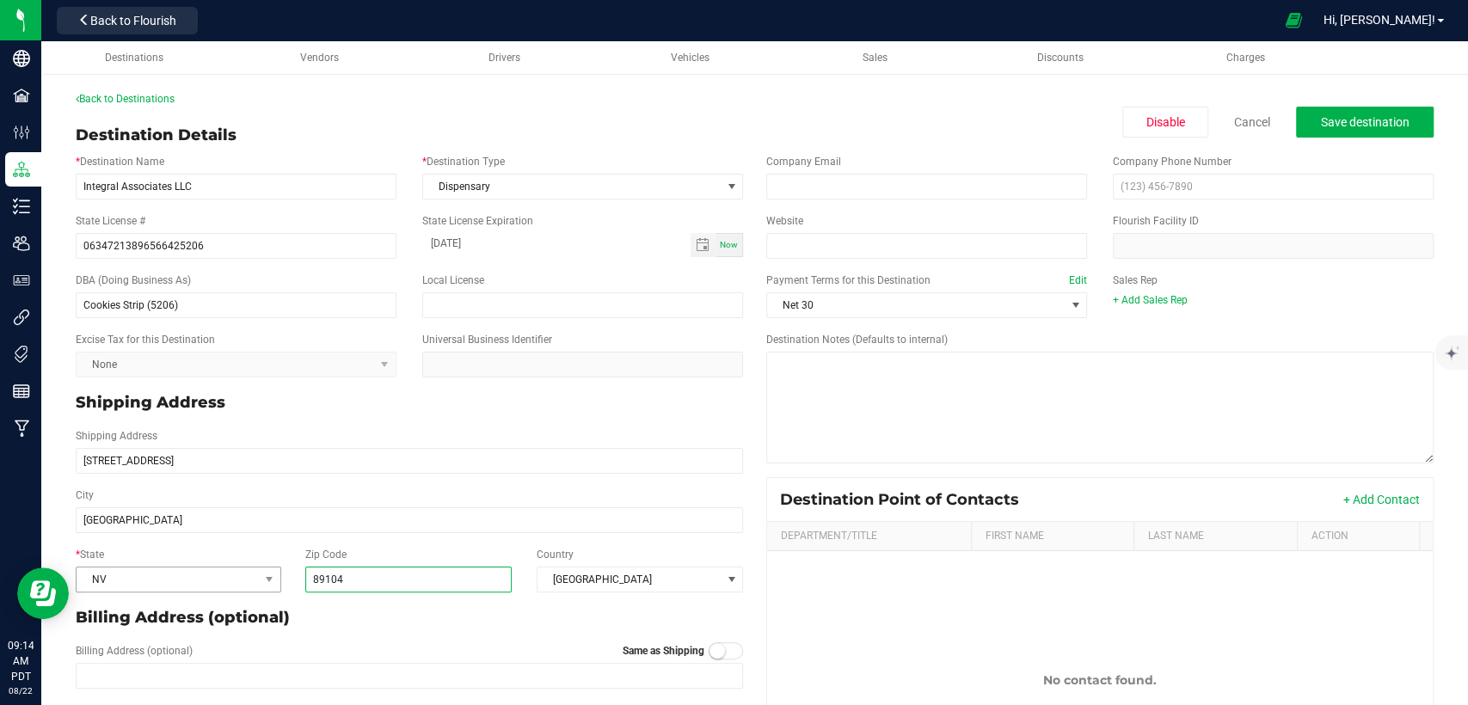
drag, startPoint x: 377, startPoint y: 579, endPoint x: 198, endPoint y: 583, distance: 179.8
click at [199, 582] on div "* State NV Zip Code 89104 Country United States" at bounding box center [409, 569] width 693 height 59
click at [179, 28] on button "Back to Flourish" at bounding box center [127, 21] width 141 height 28
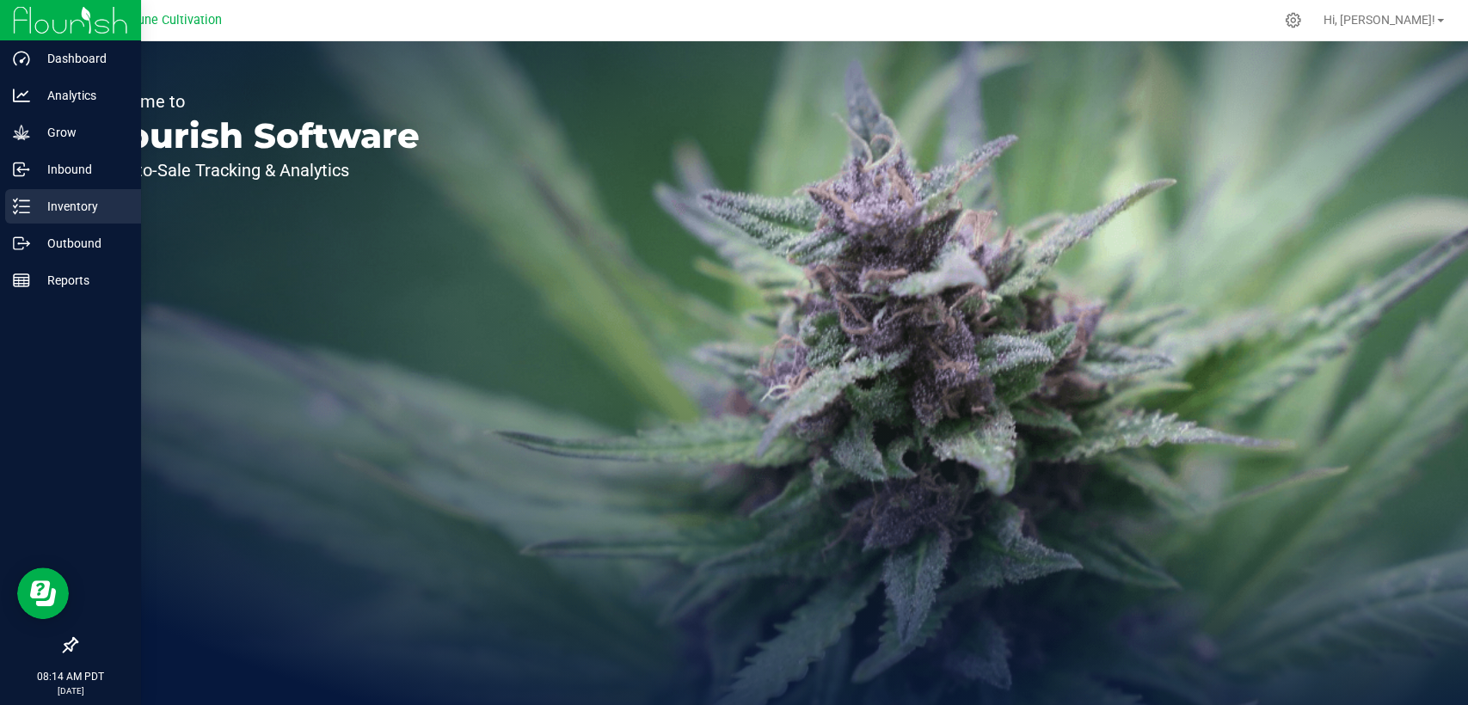
click at [59, 215] on p "Inventory" at bounding box center [81, 206] width 103 height 21
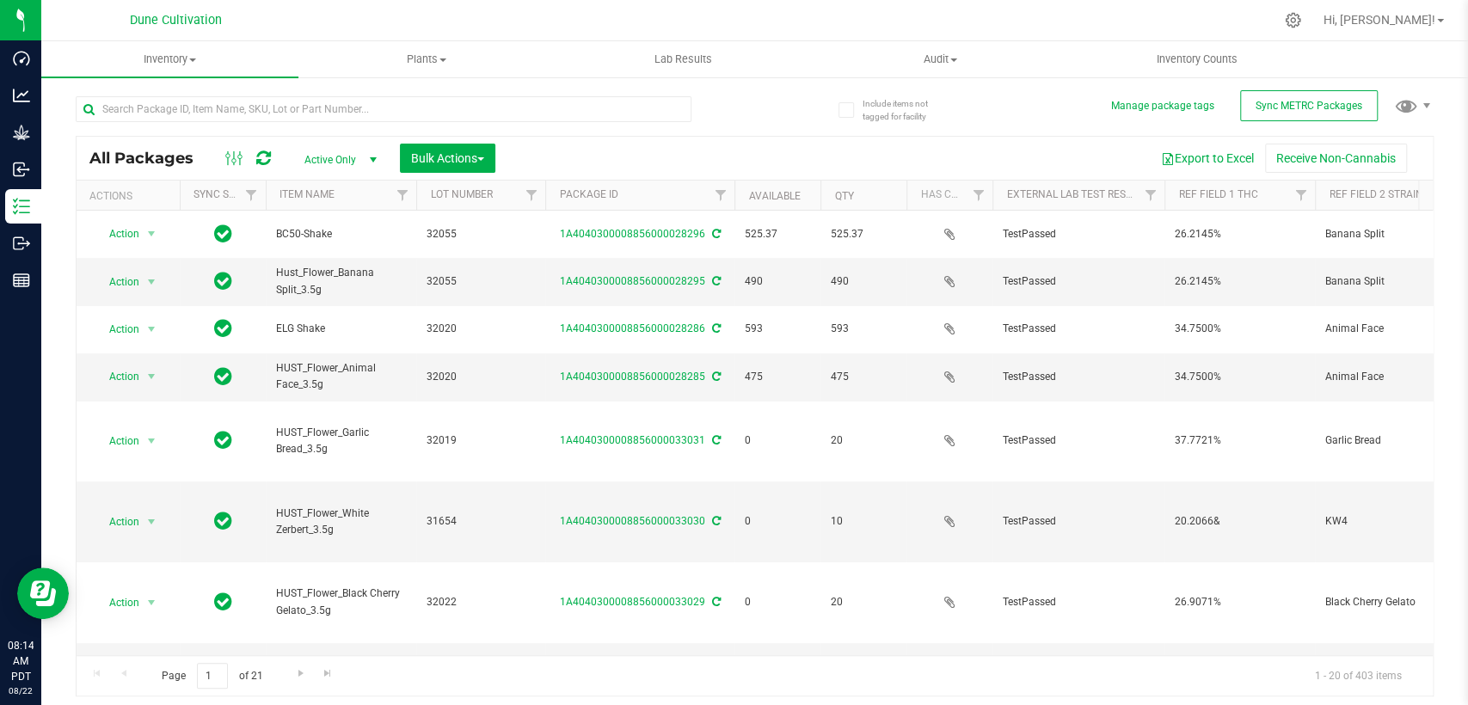
click at [364, 159] on span "select" at bounding box center [372, 160] width 21 height 24
click at [315, 266] on li "All" at bounding box center [336, 264] width 93 height 26
click at [330, 108] on input "text" at bounding box center [384, 109] width 616 height 26
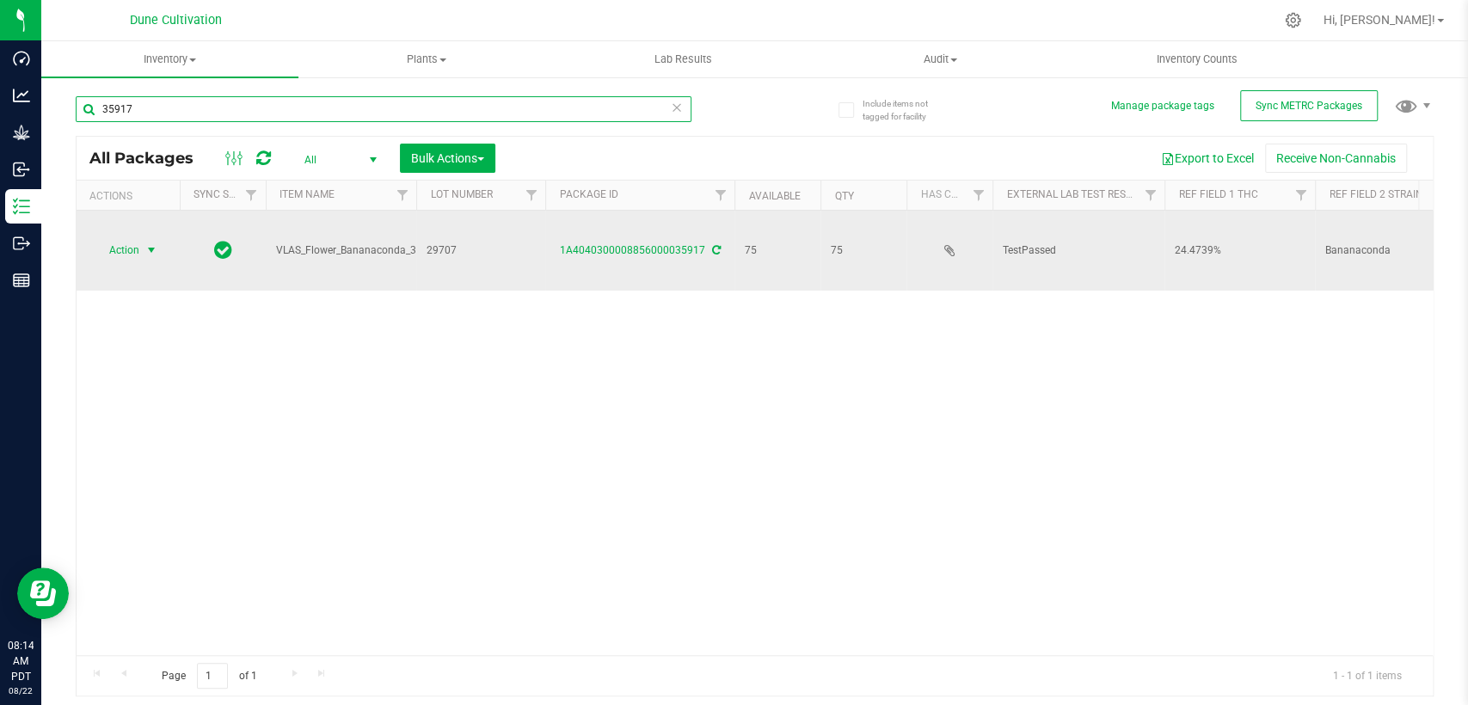
type input "35917"
click at [136, 238] on span "Action" at bounding box center [117, 250] width 46 height 24
click at [712, 245] on icon at bounding box center [716, 250] width 9 height 10
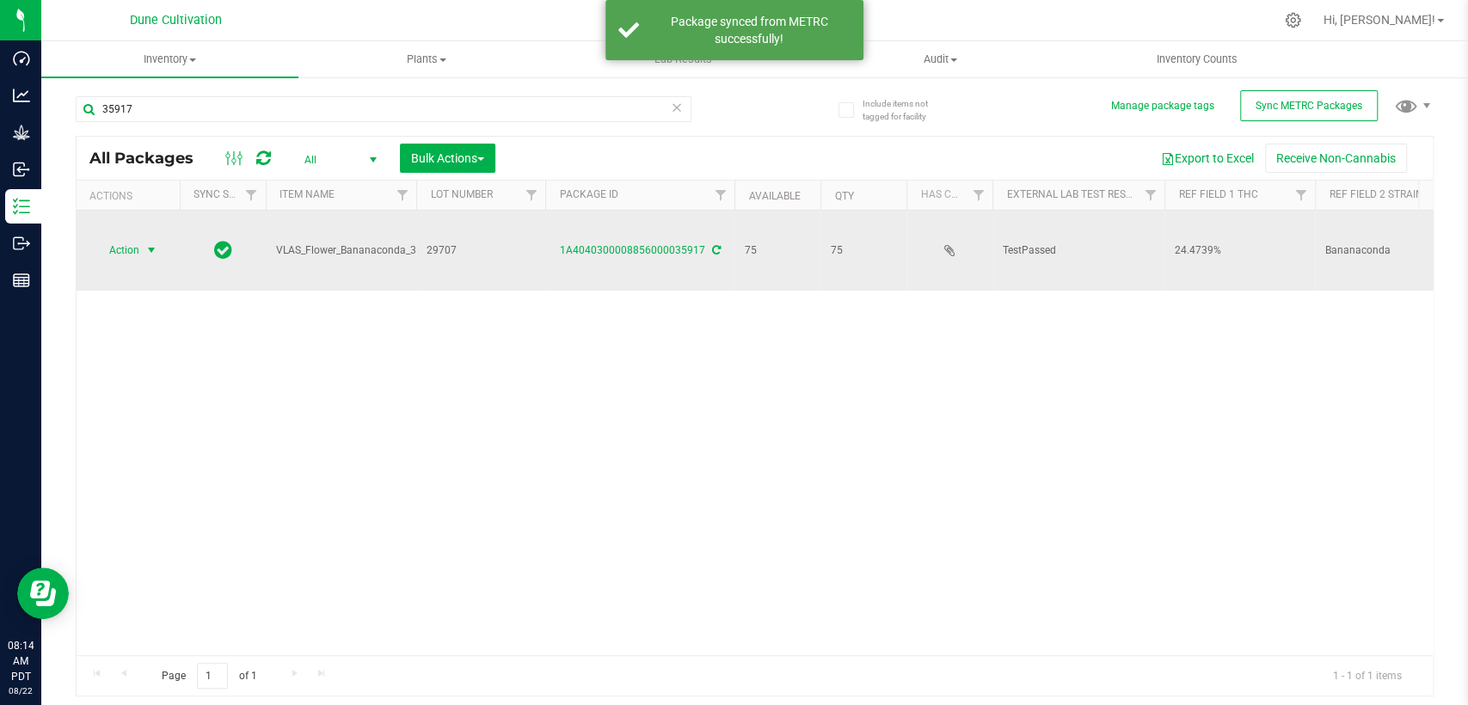
click at [153, 243] on span "select" at bounding box center [151, 250] width 14 height 14
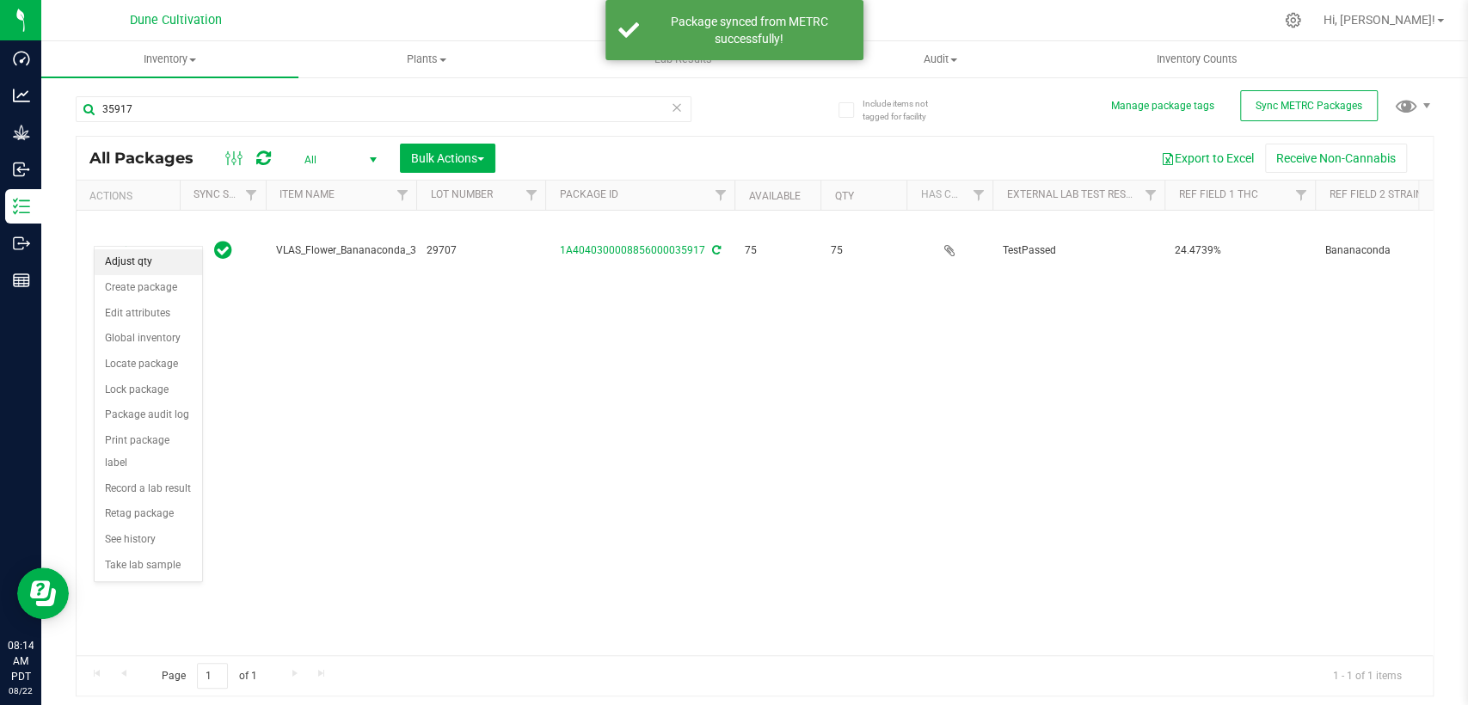
click at [150, 259] on li "Adjust qty" at bounding box center [148, 262] width 107 height 26
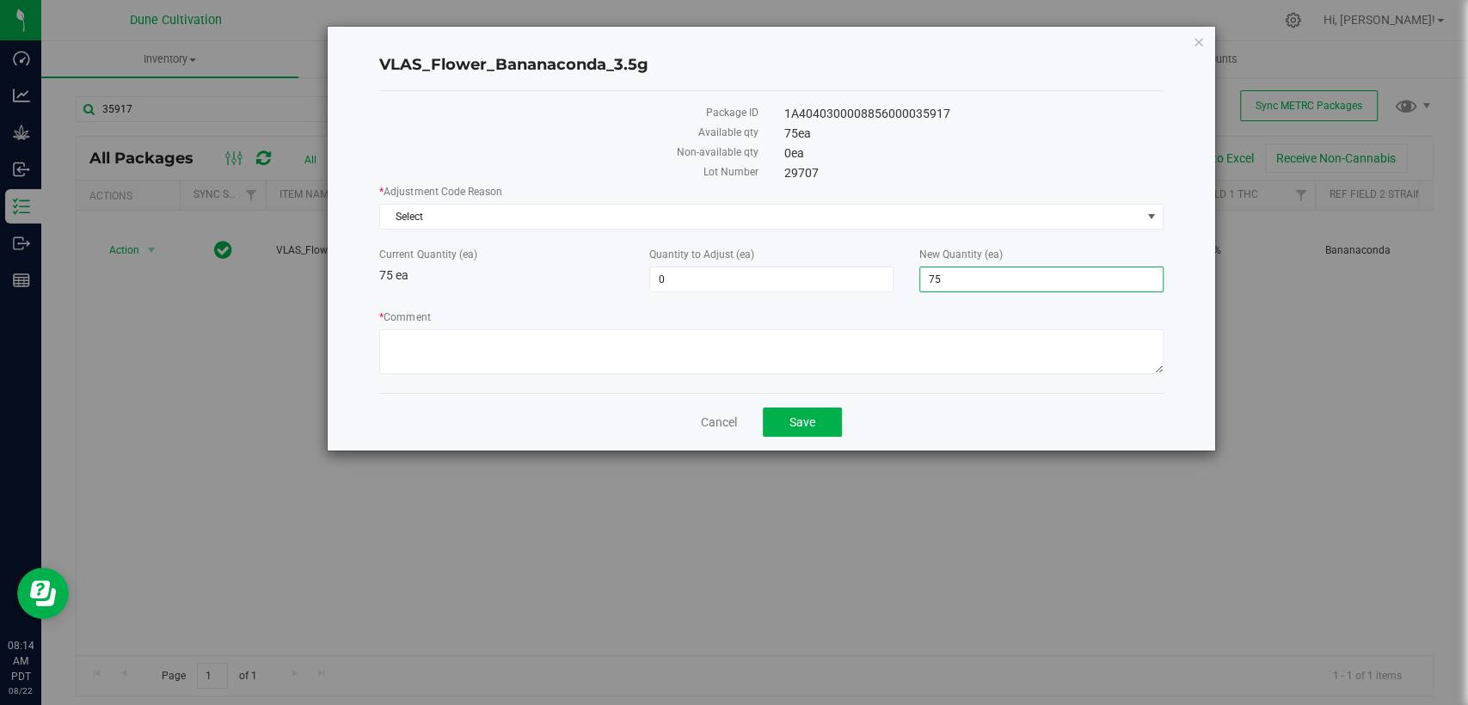
drag, startPoint x: 964, startPoint y: 281, endPoint x: 866, endPoint y: 297, distance: 99.2
click at [866, 297] on div "* Adjustment Code Reason Select Select API Adjustment Error Drying Entry Error …" at bounding box center [770, 281] width 783 height 195
type input "74"
type input "-1"
type input "74"
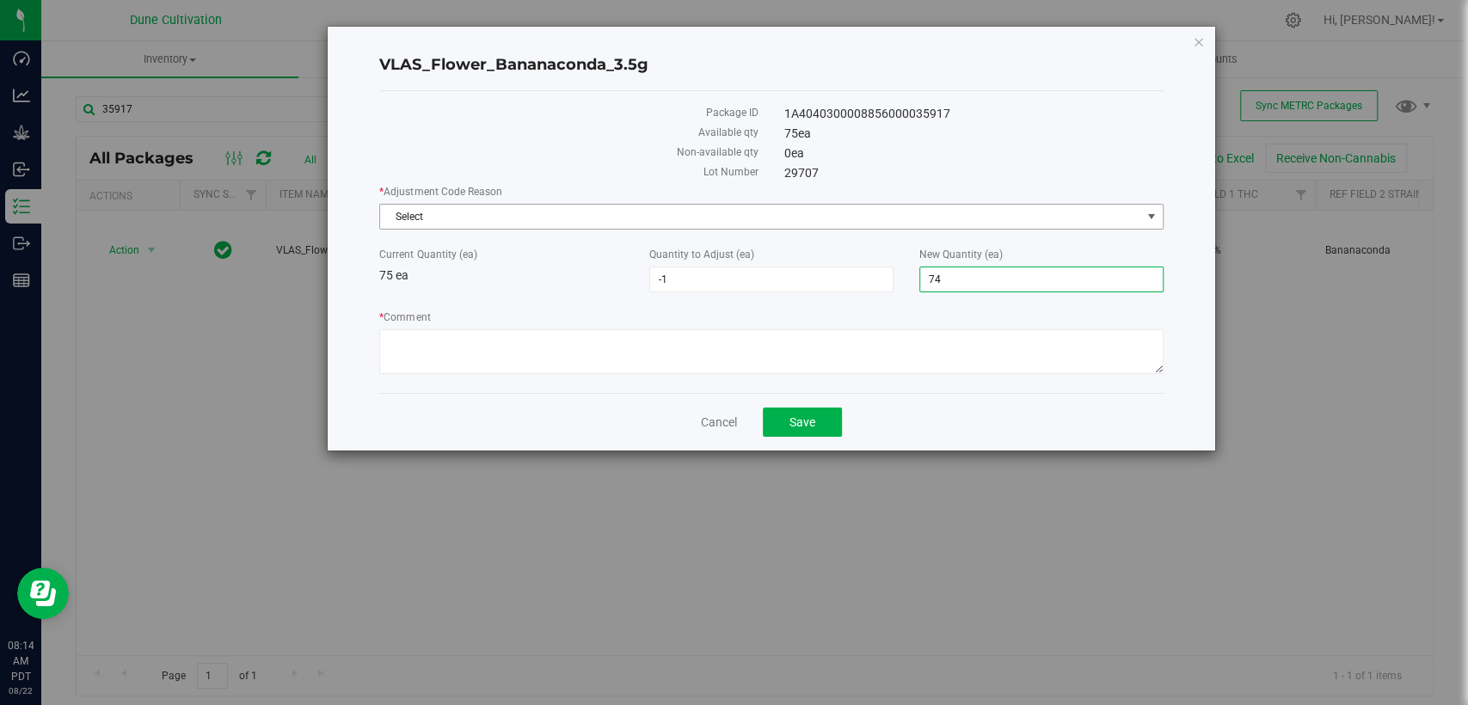
click at [915, 220] on span "Select" at bounding box center [760, 217] width 760 height 24
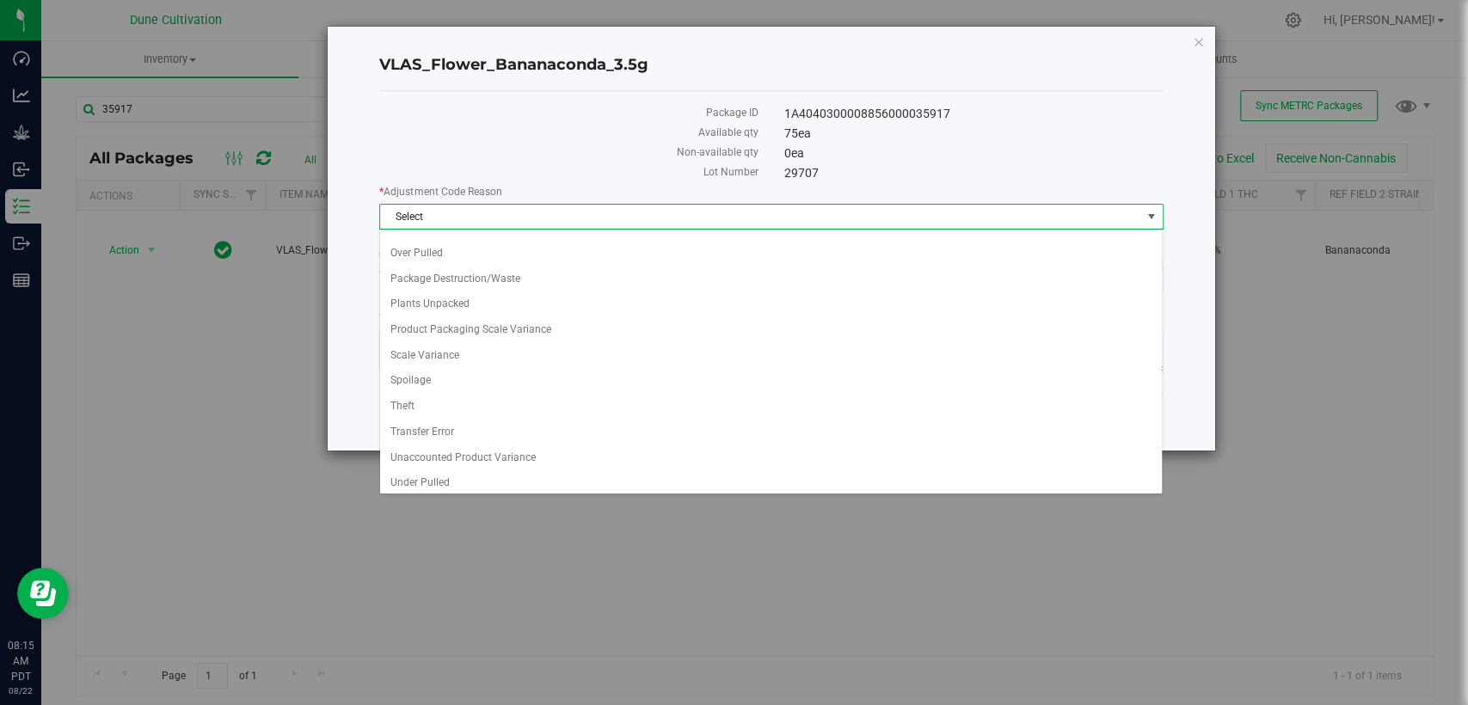
scroll to position [96, 0]
click at [480, 474] on li "Under Pulled" at bounding box center [771, 482] width 782 height 26
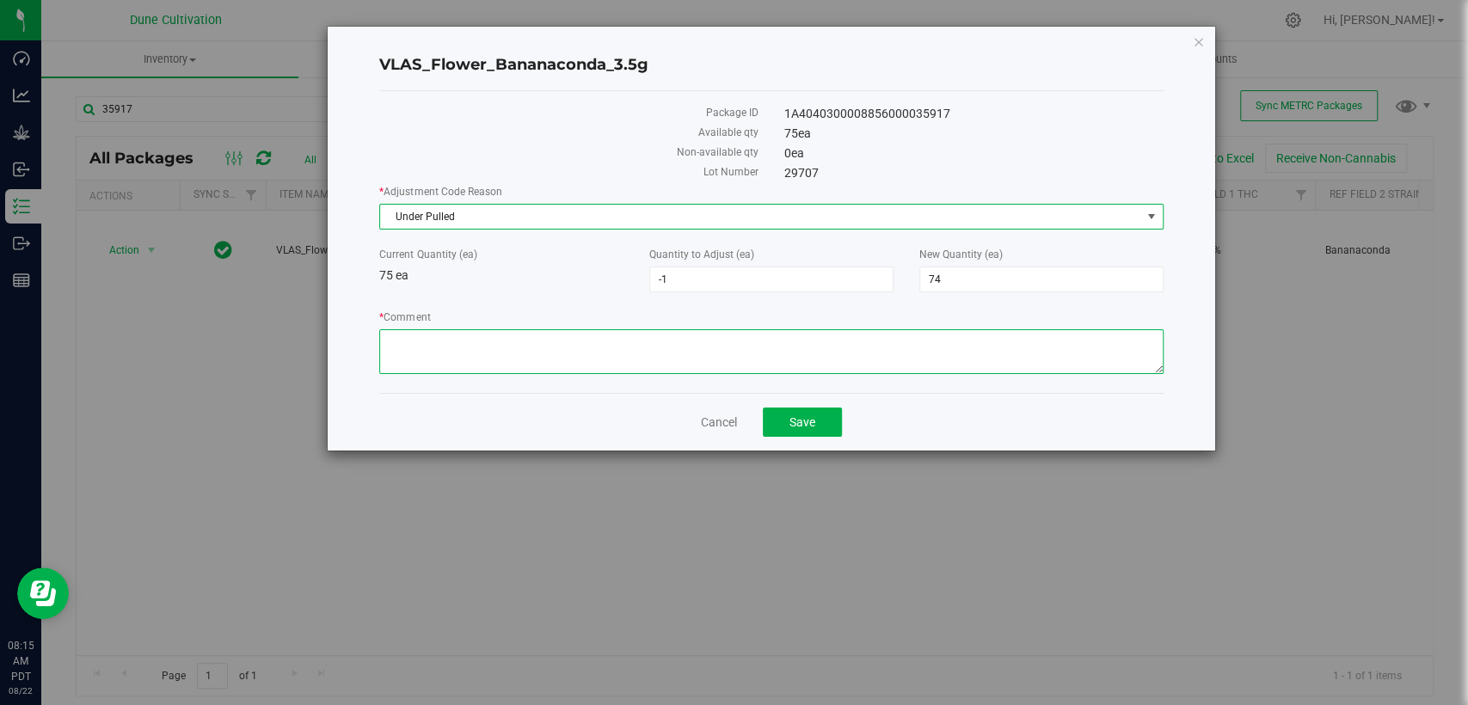
click at [482, 342] on textarea "* Comment" at bounding box center [770, 351] width 783 height 45
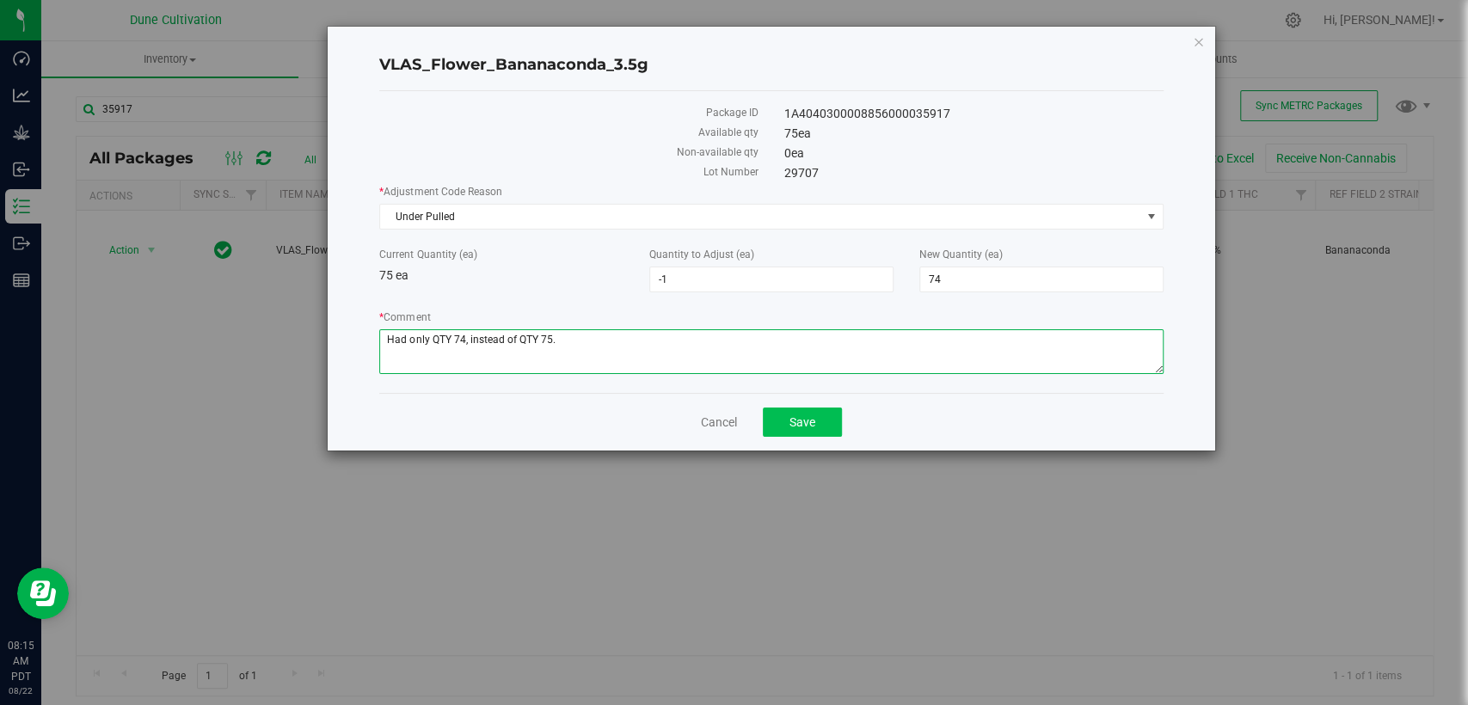
type textarea "Had only QTY 74, instead of QTY 75."
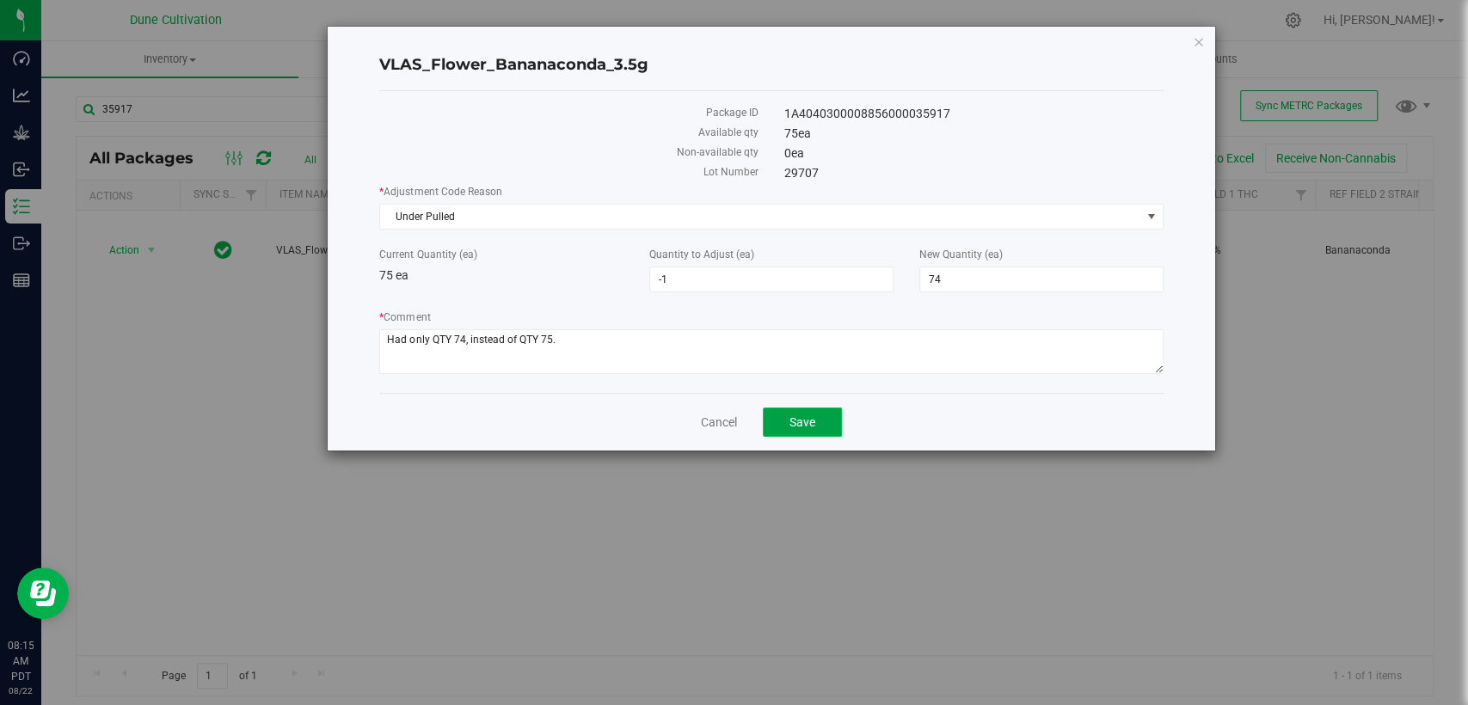
click at [814, 420] on span "Save" at bounding box center [802, 422] width 26 height 14
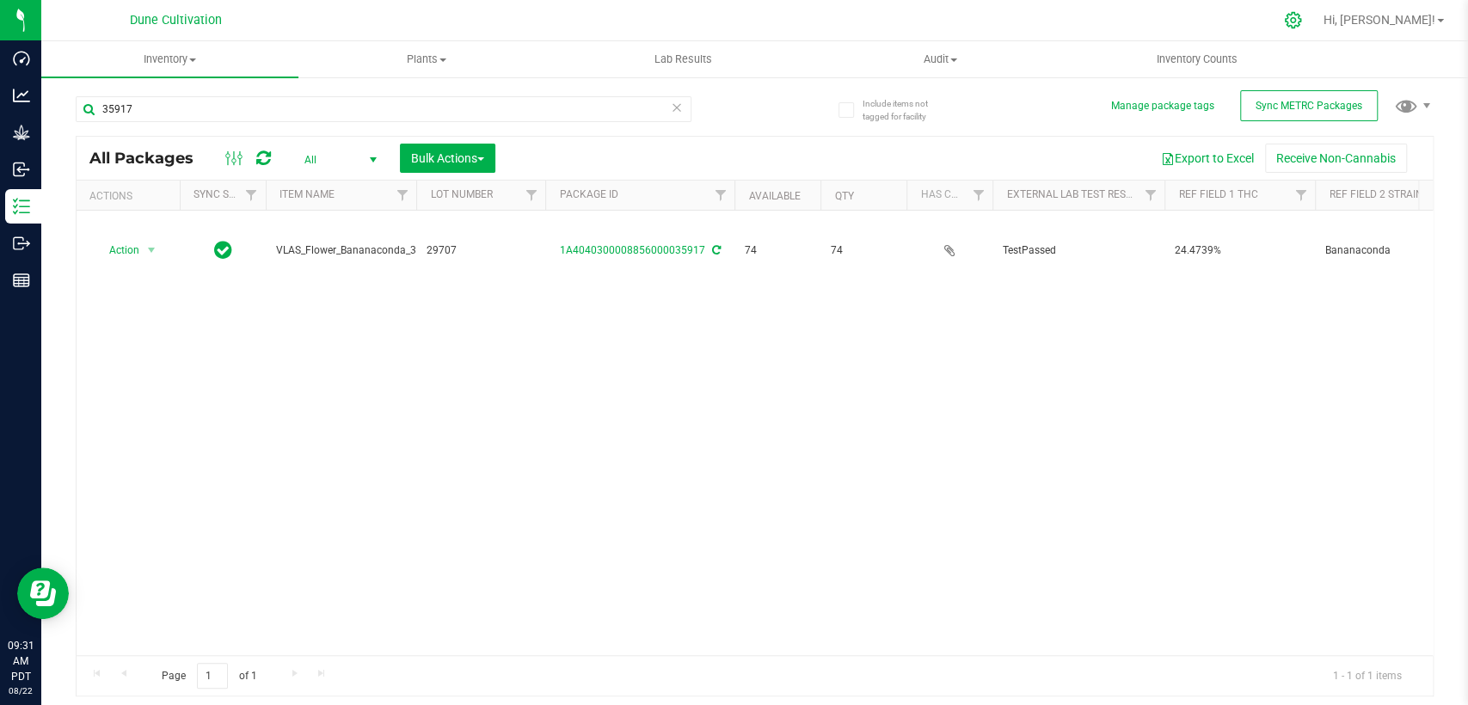
click at [1302, 21] on icon at bounding box center [1293, 20] width 18 height 18
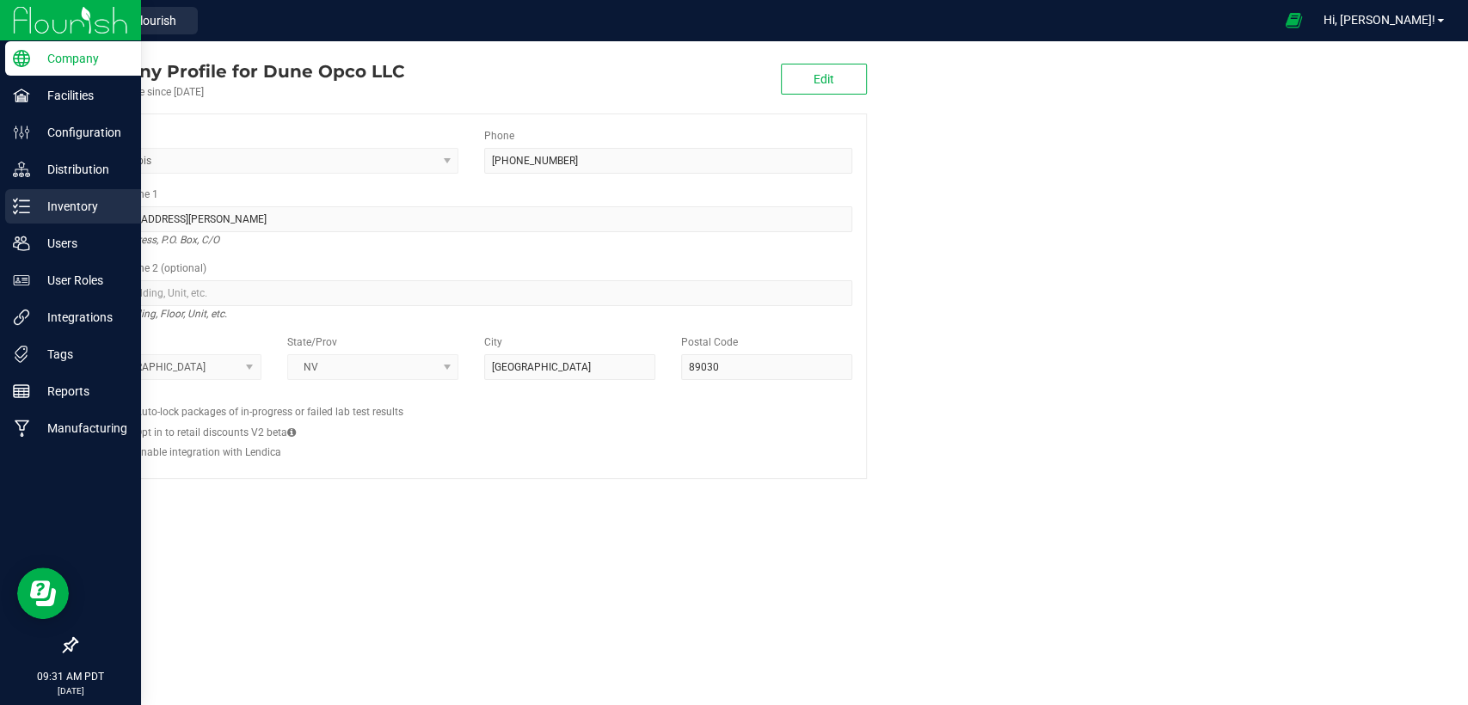
click at [73, 193] on div "Inventory" at bounding box center [73, 206] width 136 height 34
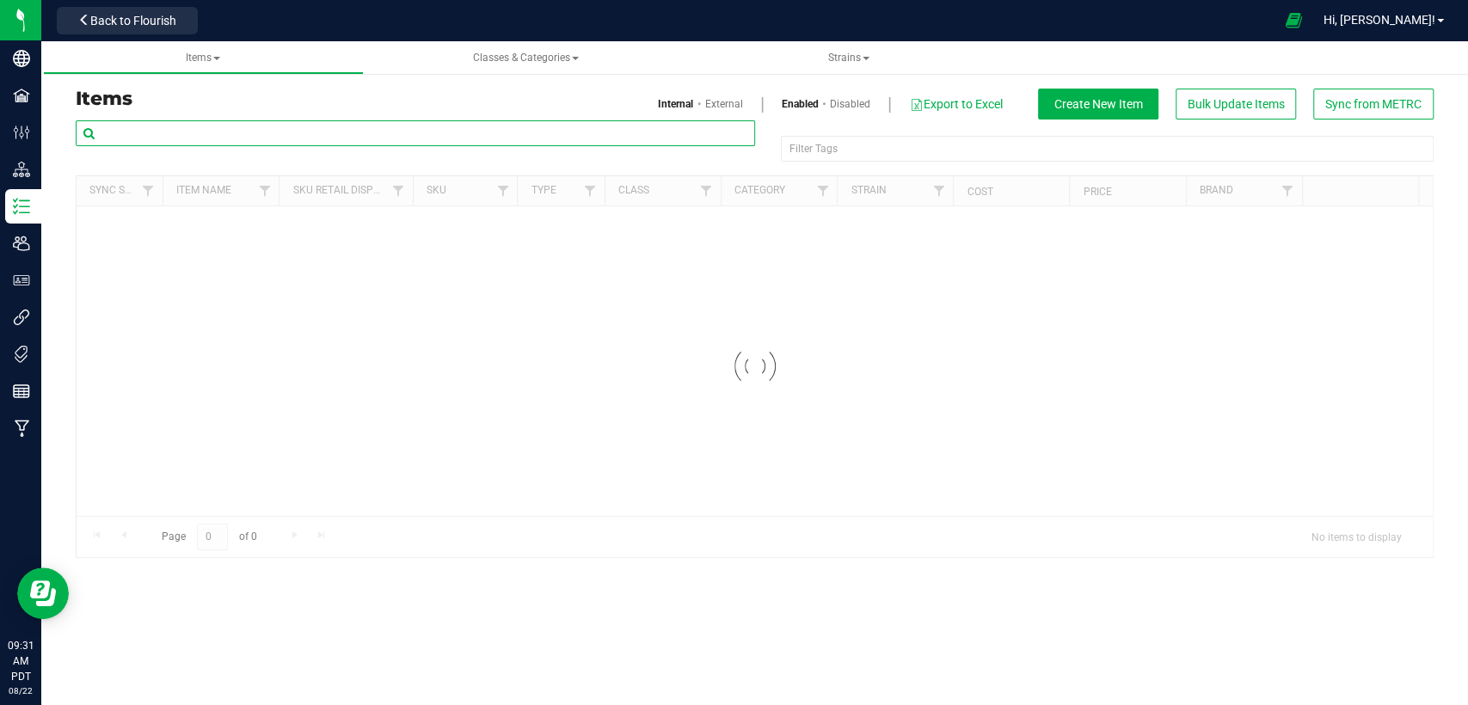
click at [297, 123] on input "text" at bounding box center [415, 133] width 679 height 26
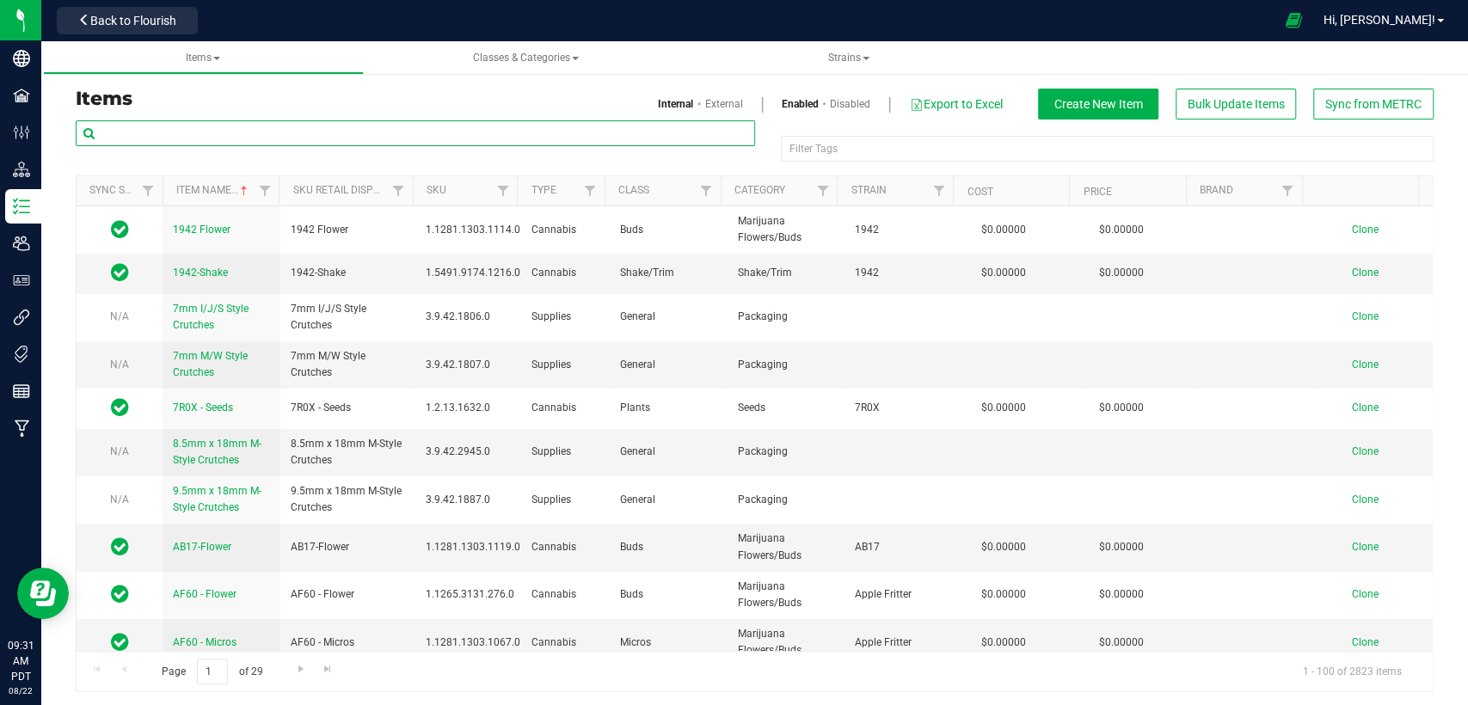
click at [296, 140] on input "text" at bounding box center [415, 133] width 679 height 26
type input "c"
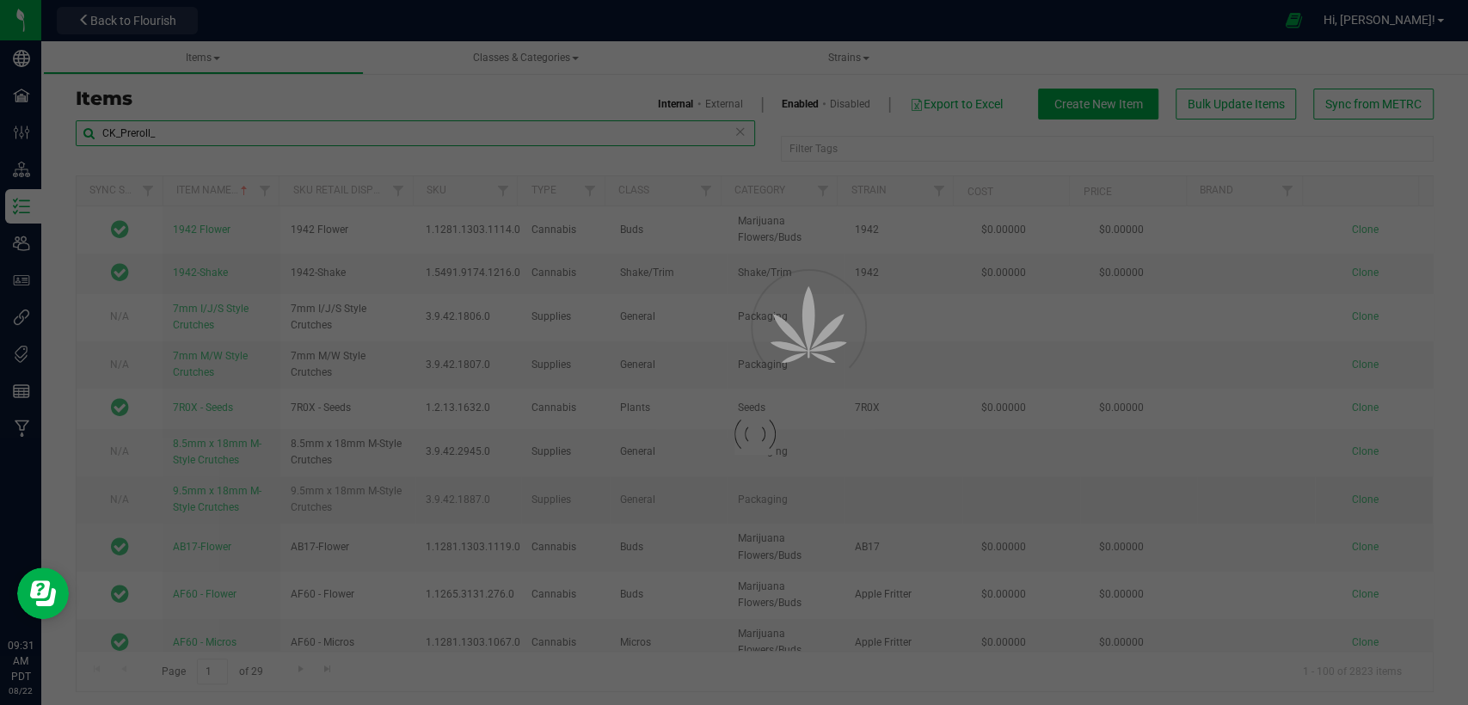
type input "CK_Preroll_"
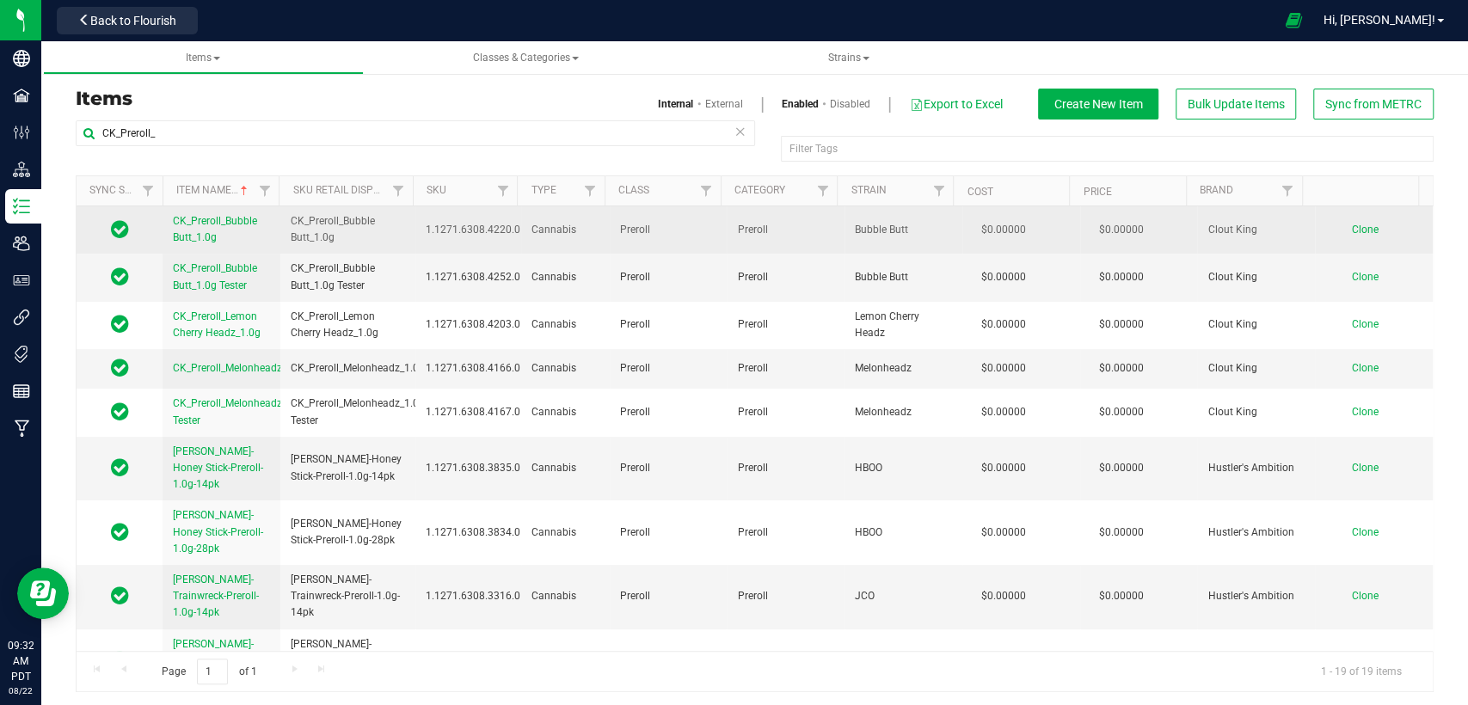
click at [1352, 224] on span "Clone" at bounding box center [1365, 230] width 27 height 12
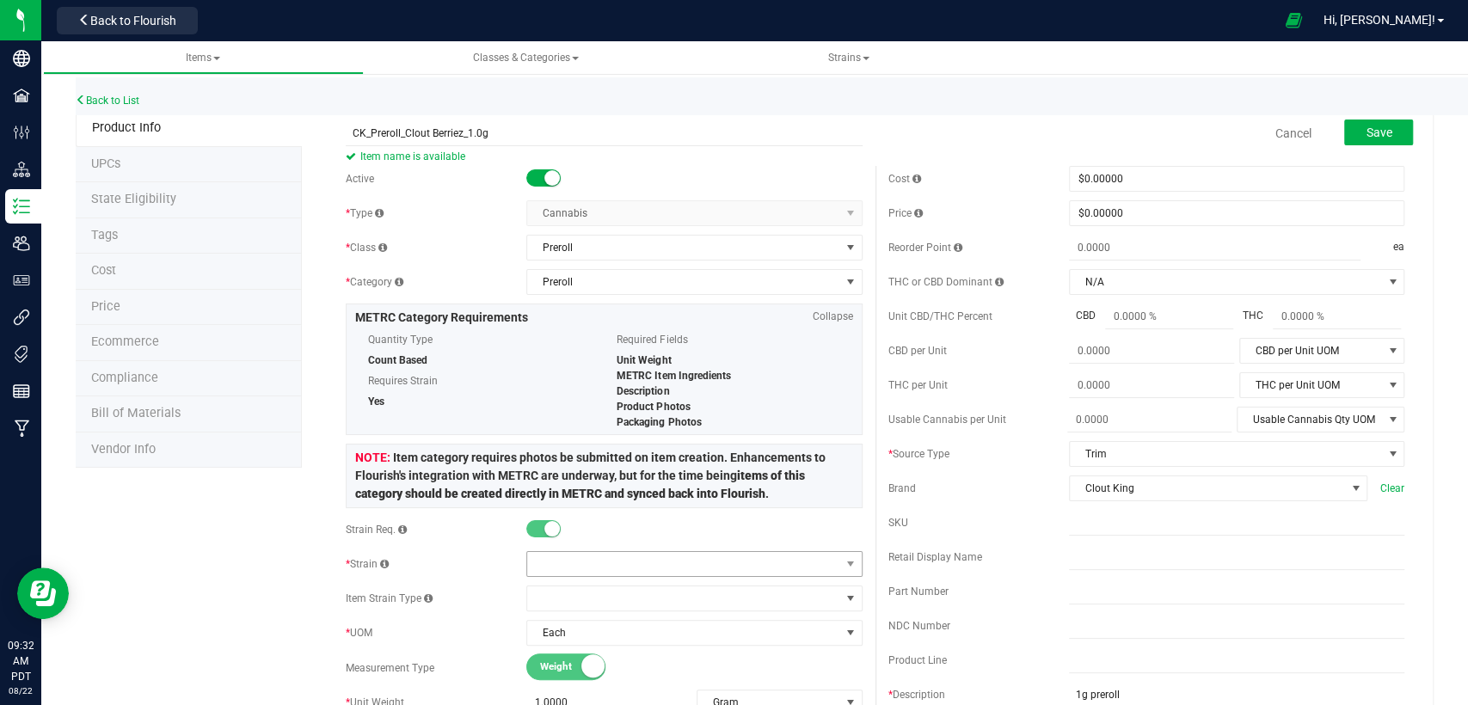
type input "CK_Preroll_Clout Berriez_1.0g"
click at [642, 561] on span at bounding box center [683, 564] width 312 height 24
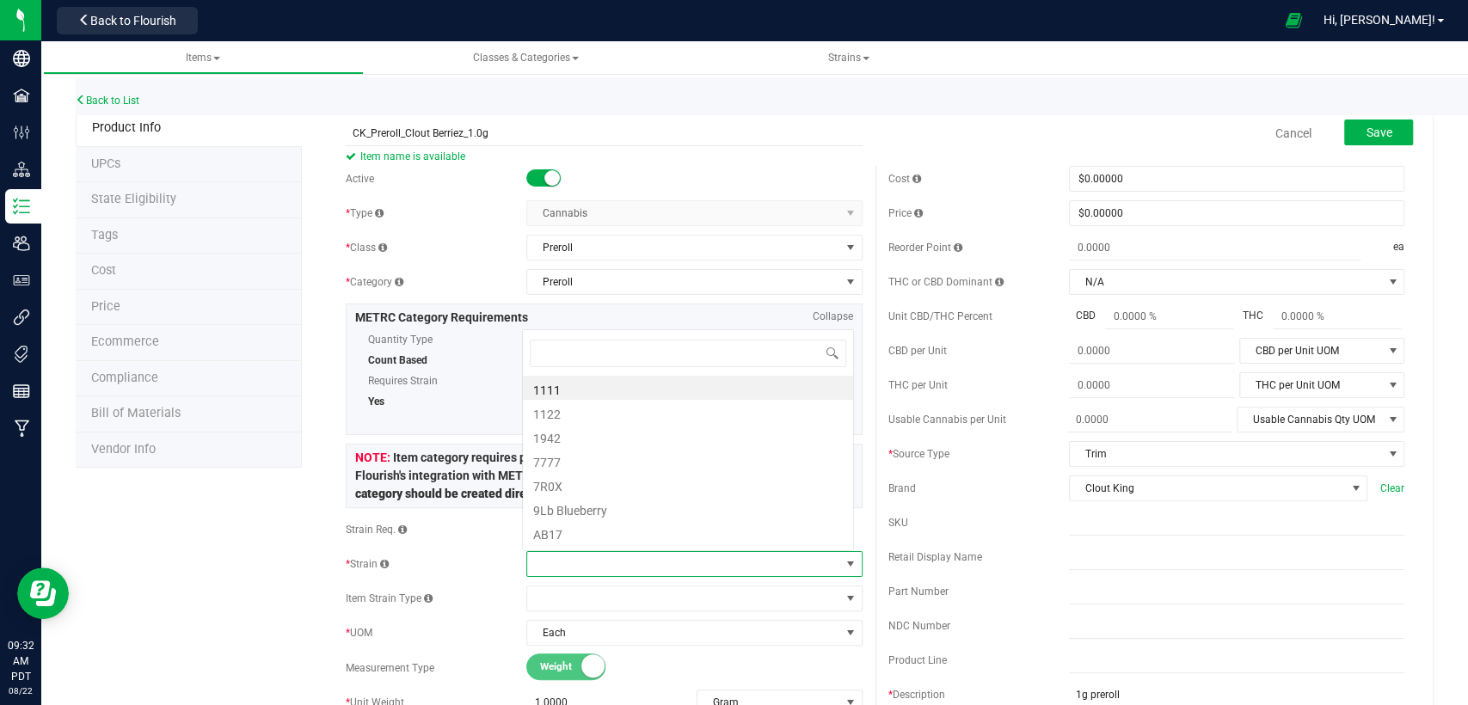
scroll to position [25, 327]
type input "Clout"
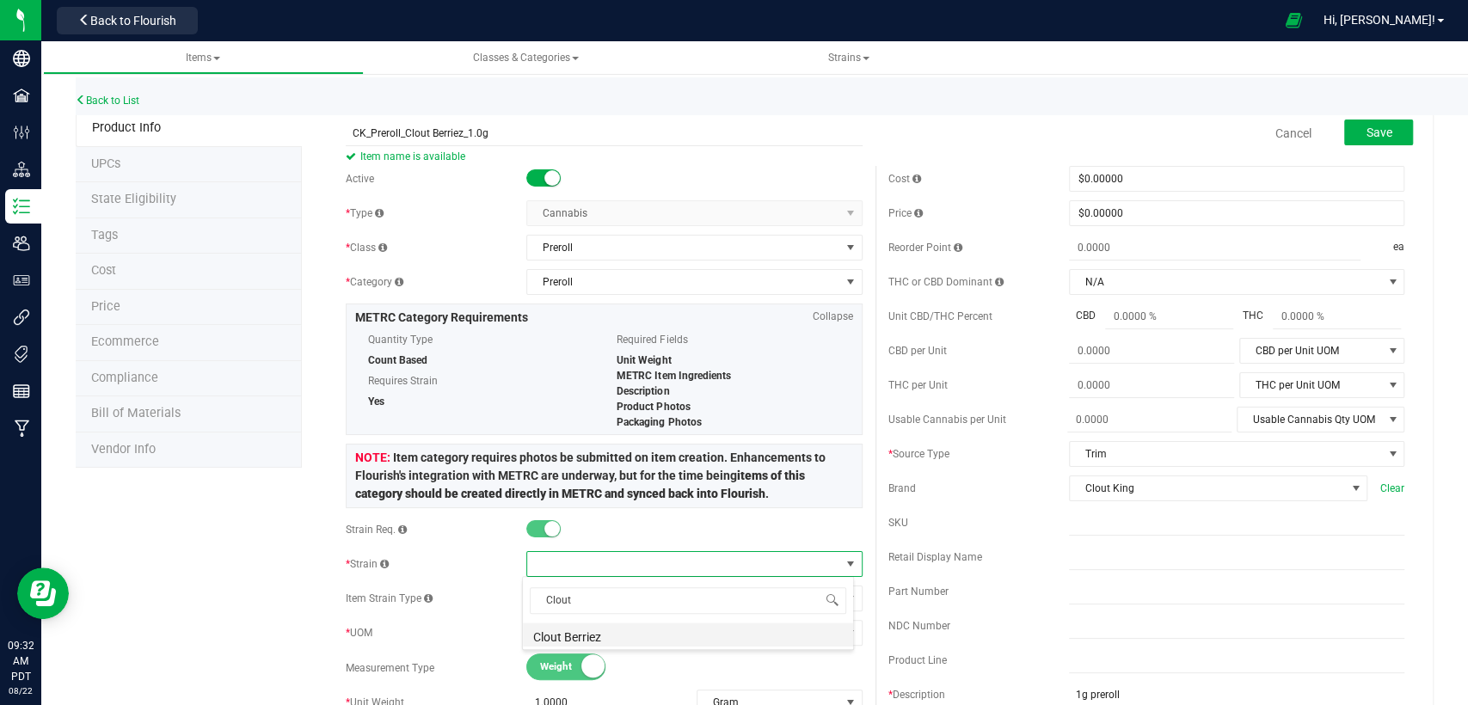
click at [640, 630] on li "Clout Berriez" at bounding box center [688, 635] width 330 height 24
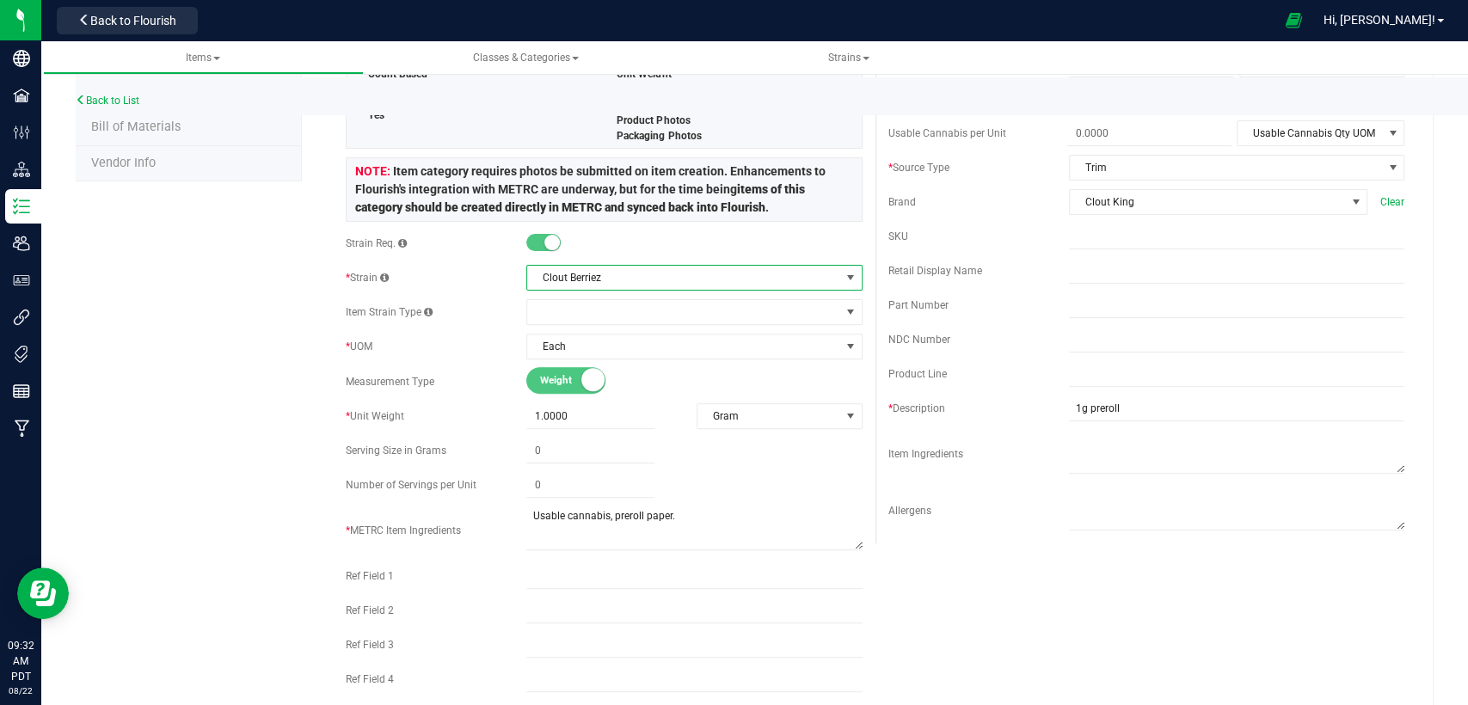
scroll to position [0, 0]
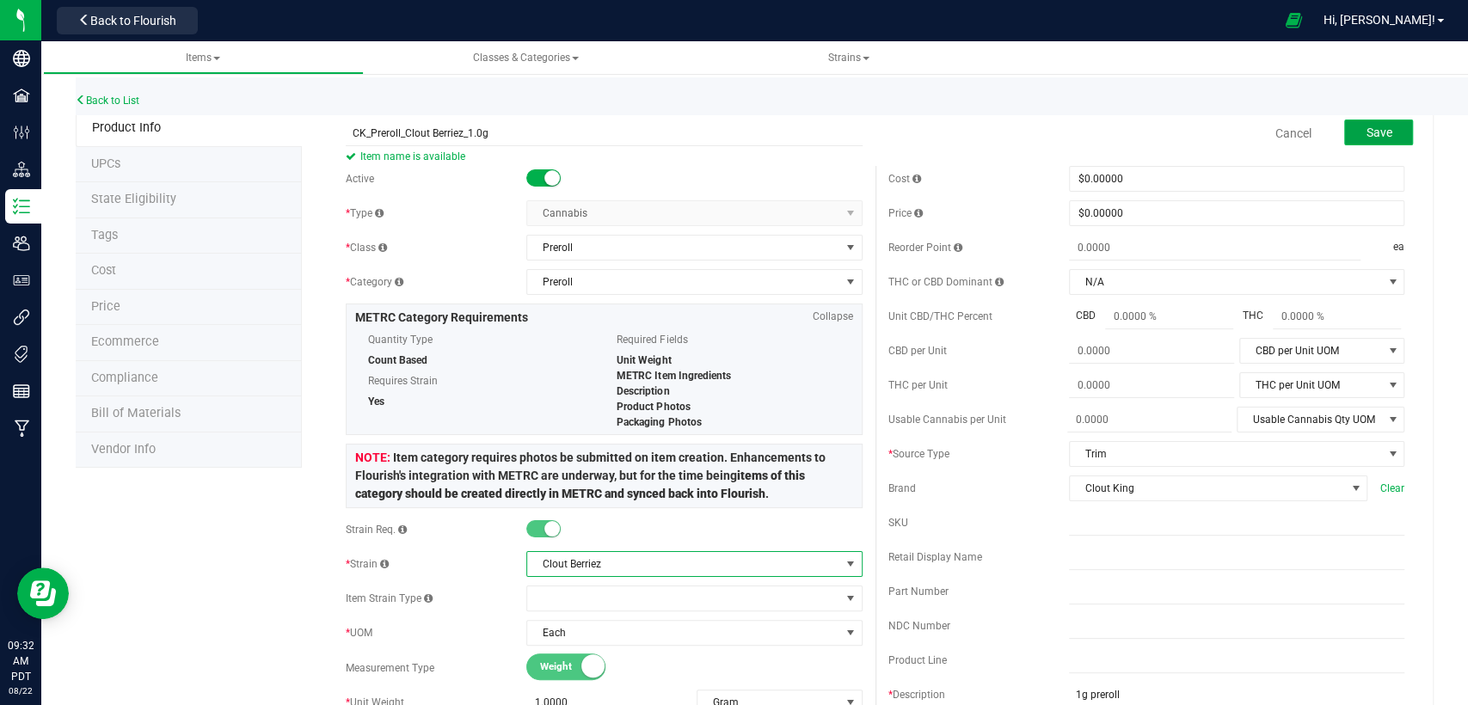
click at [1365, 126] on span "Save" at bounding box center [1378, 133] width 26 height 14
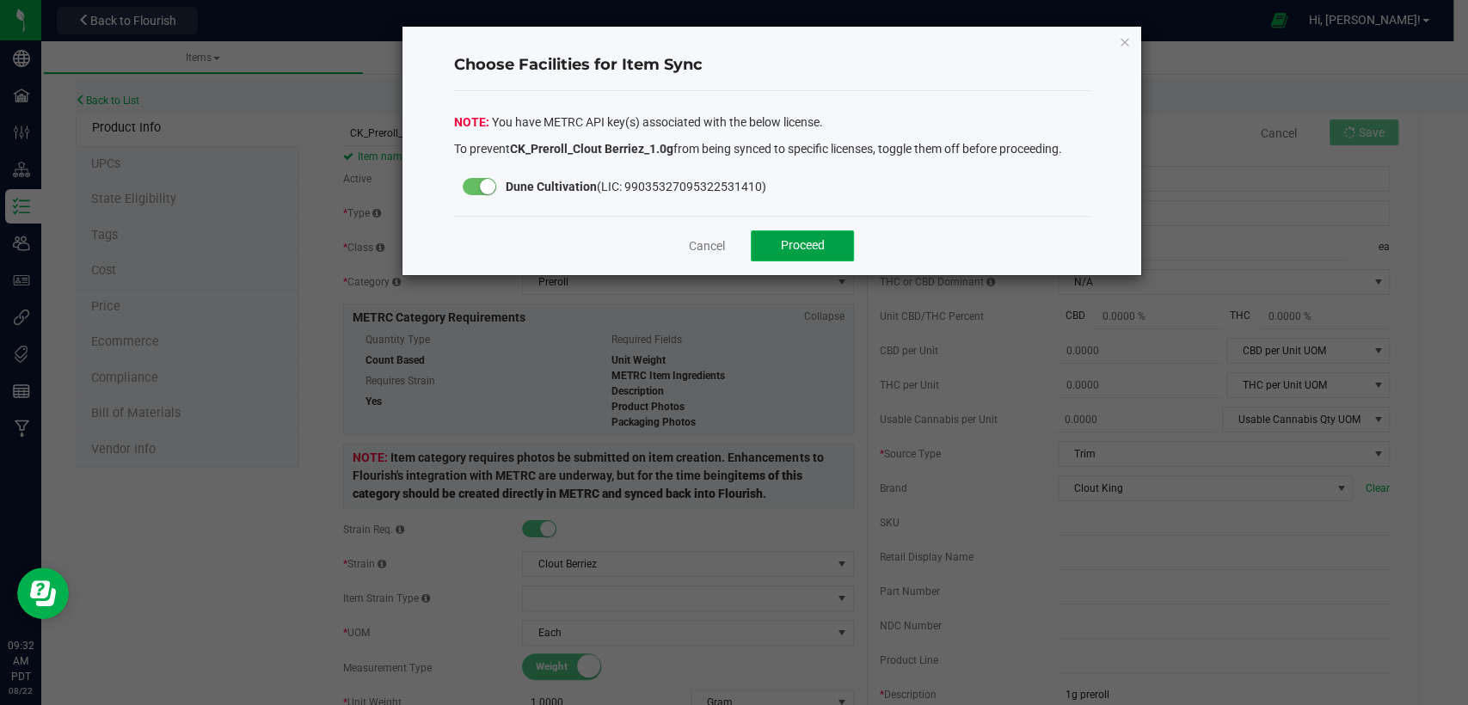
click at [819, 241] on span "Proceed" at bounding box center [803, 245] width 44 height 14
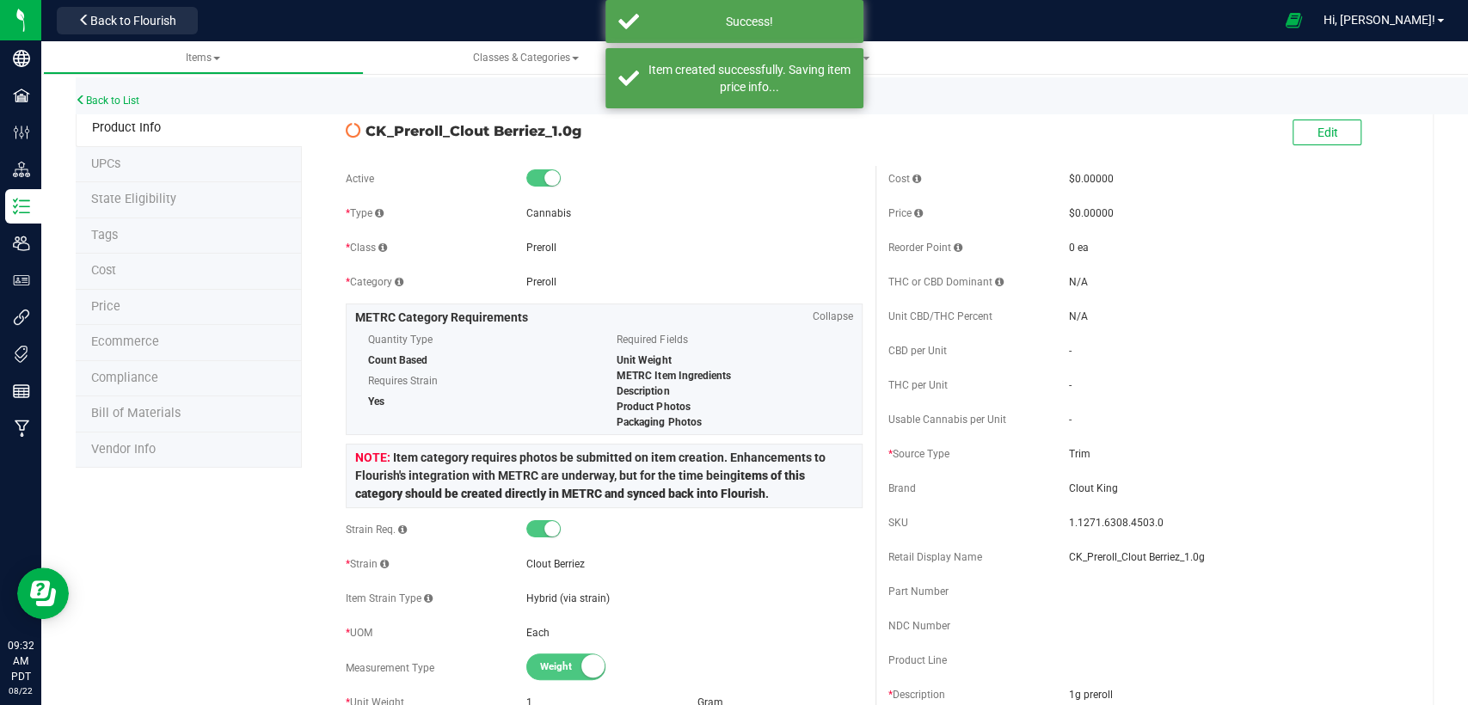
drag, startPoint x: 579, startPoint y: 131, endPoint x: 360, endPoint y: 130, distance: 218.4
click at [360, 130] on div "CK_Preroll_Clout Berriez_1.0g" at bounding box center [604, 126] width 542 height 29
copy div "CK_Preroll_Clout Berriez_1.0g"
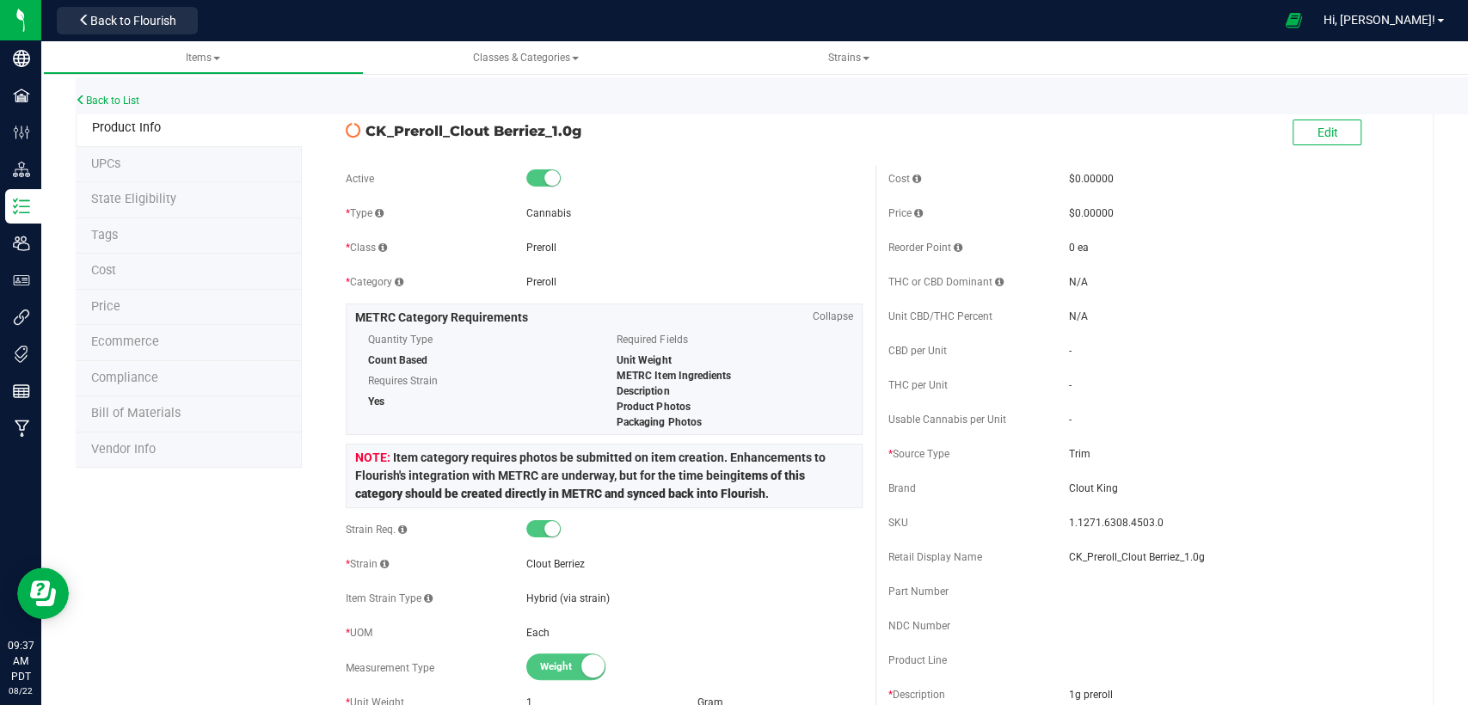
click at [181, 202] on li "State Eligibility" at bounding box center [189, 200] width 226 height 36
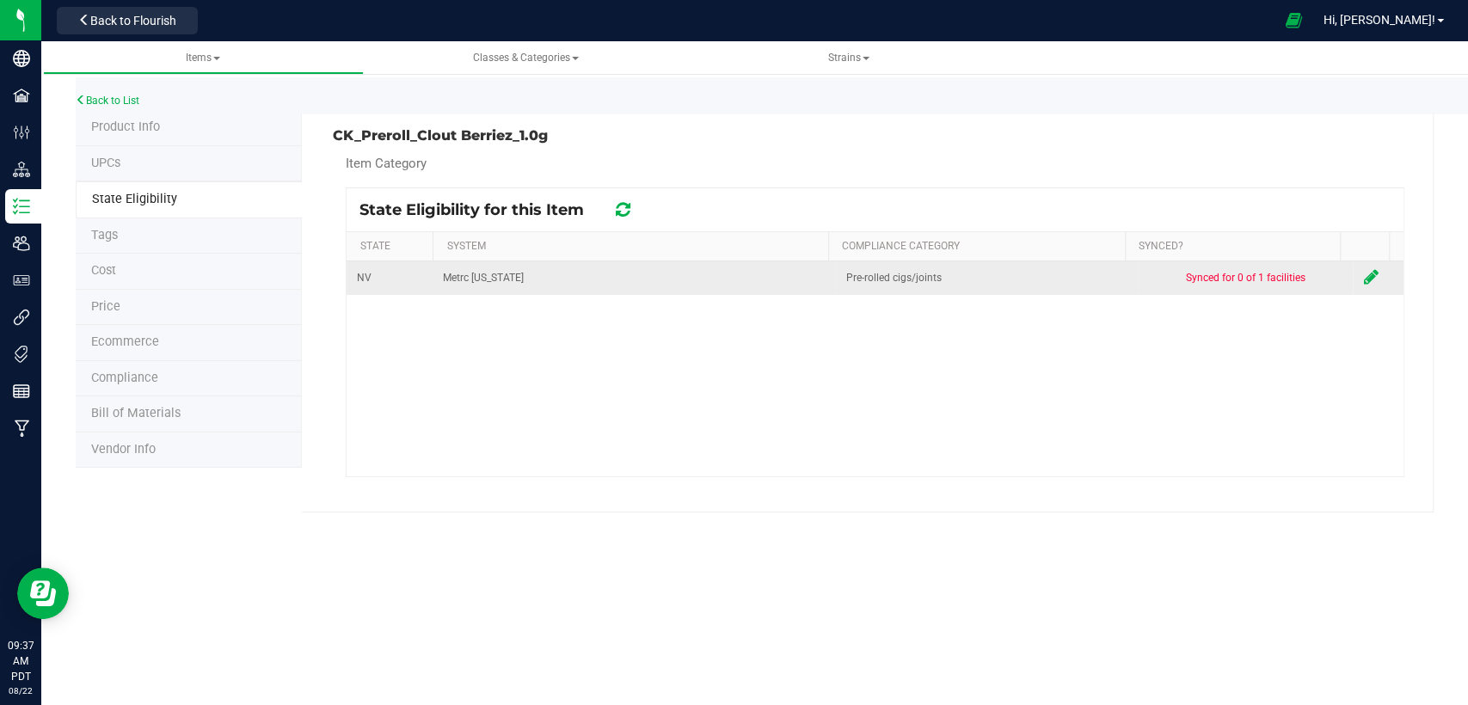
click at [1363, 273] on icon at bounding box center [1370, 276] width 15 height 17
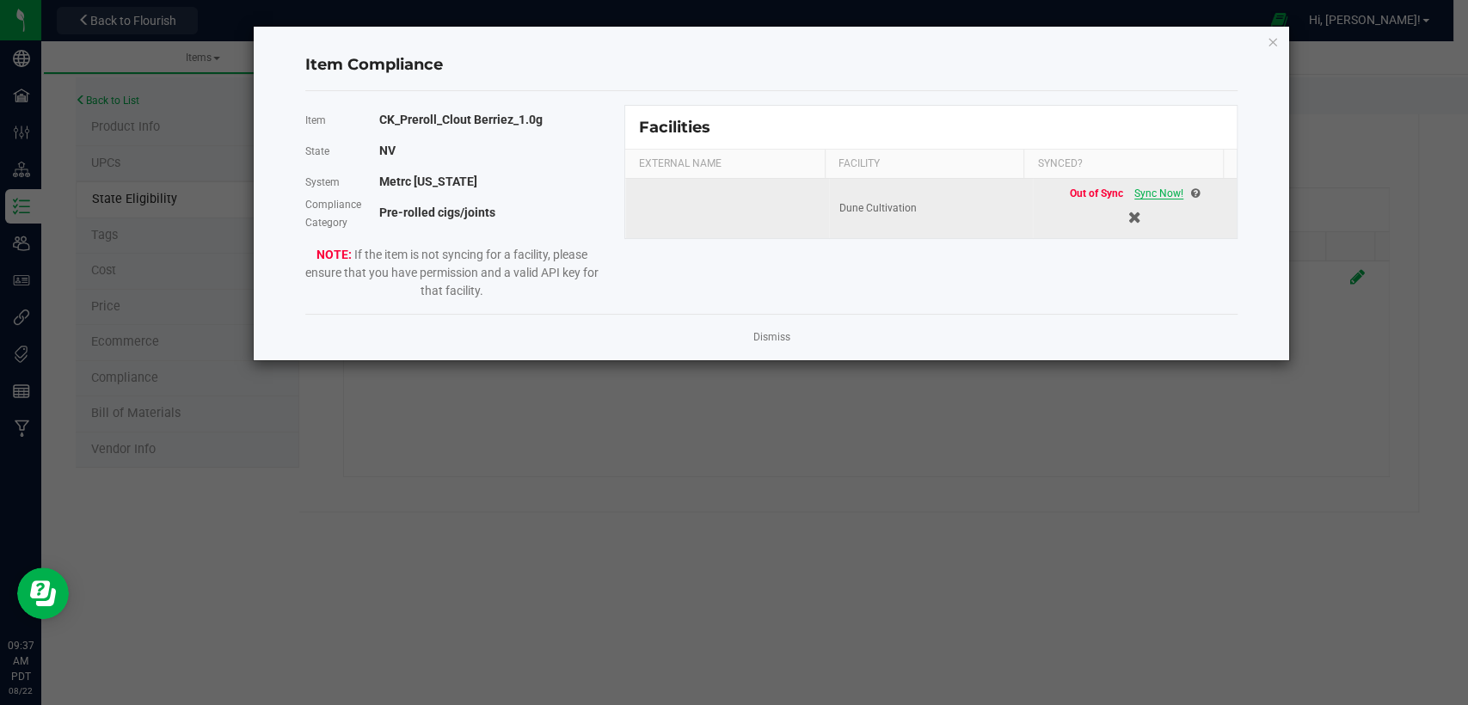
click at [1138, 196] on span "Sync Now!" at bounding box center [1158, 193] width 49 height 12
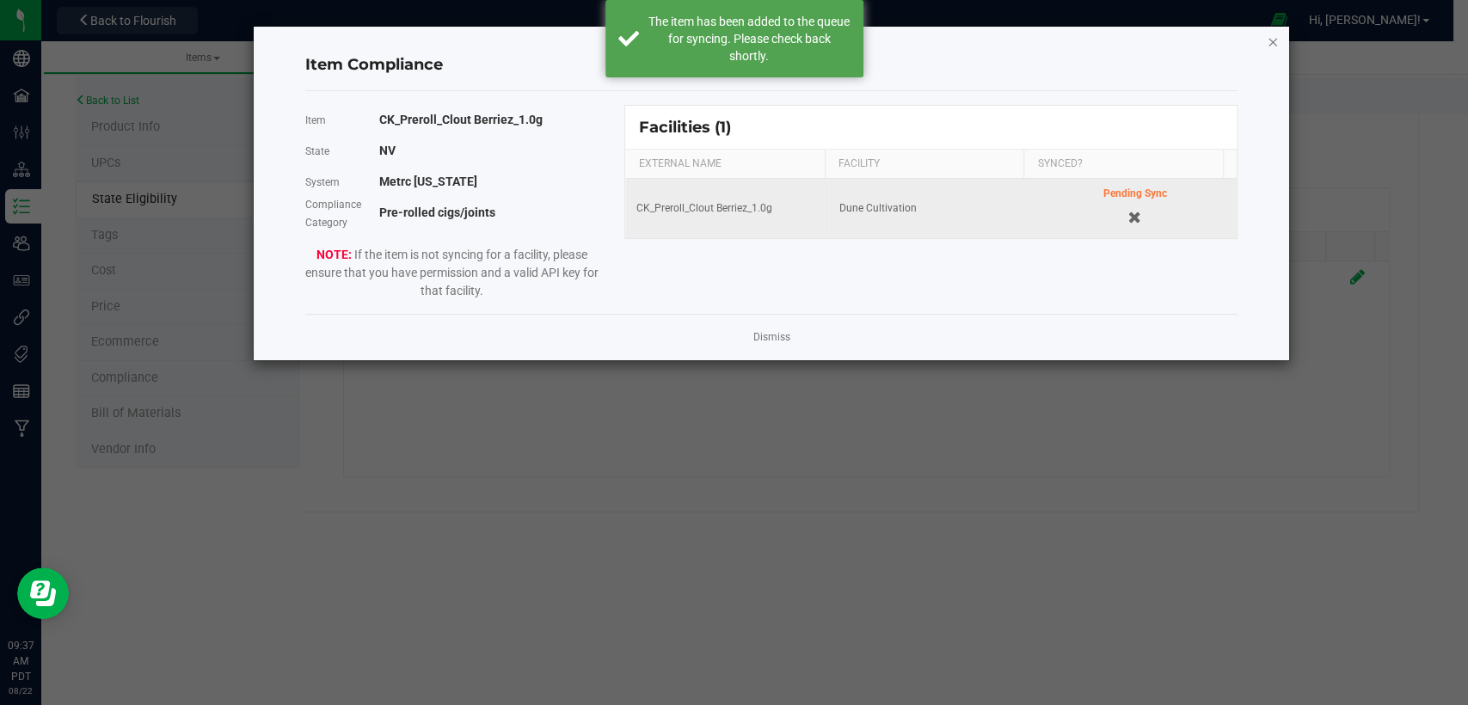
click at [1273, 45] on icon "Close modal" at bounding box center [1273, 41] width 12 height 21
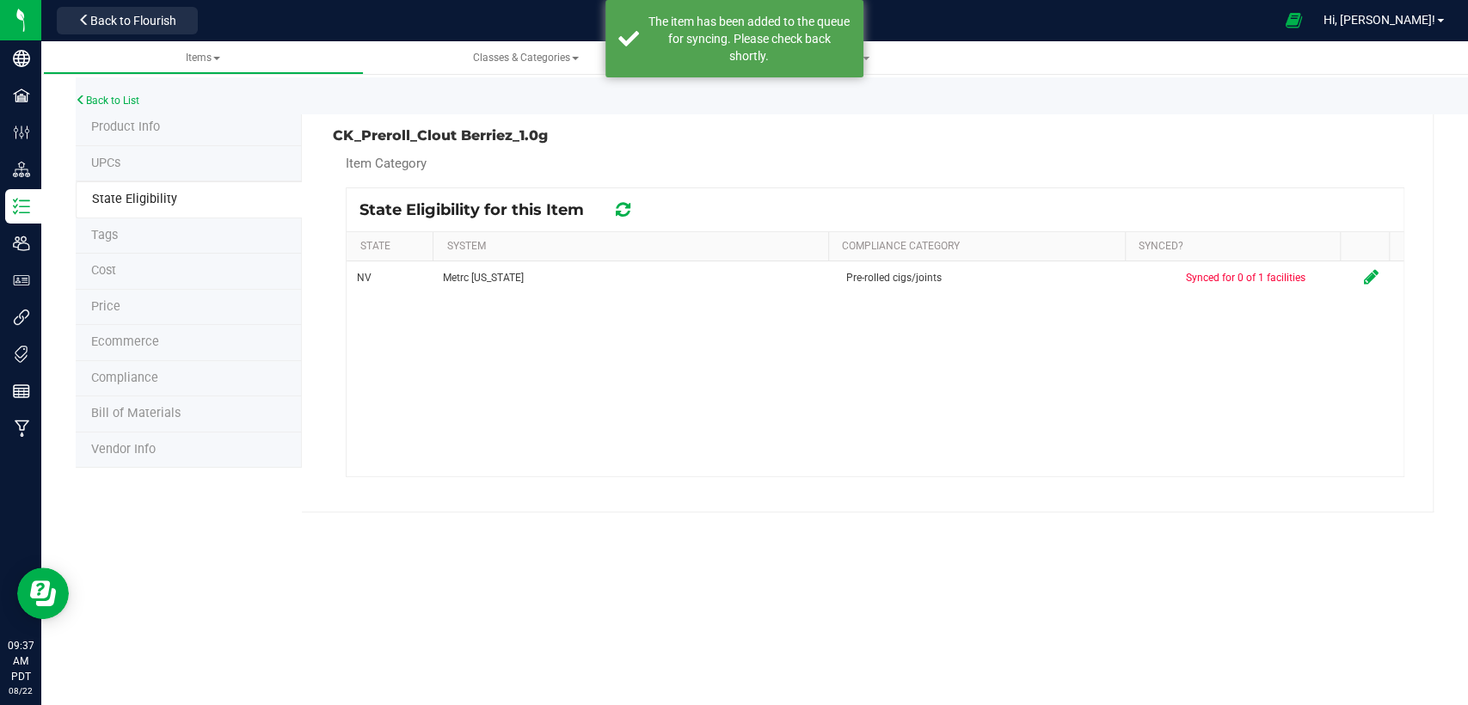
click at [162, 128] on li "Product Info" at bounding box center [189, 128] width 226 height 36
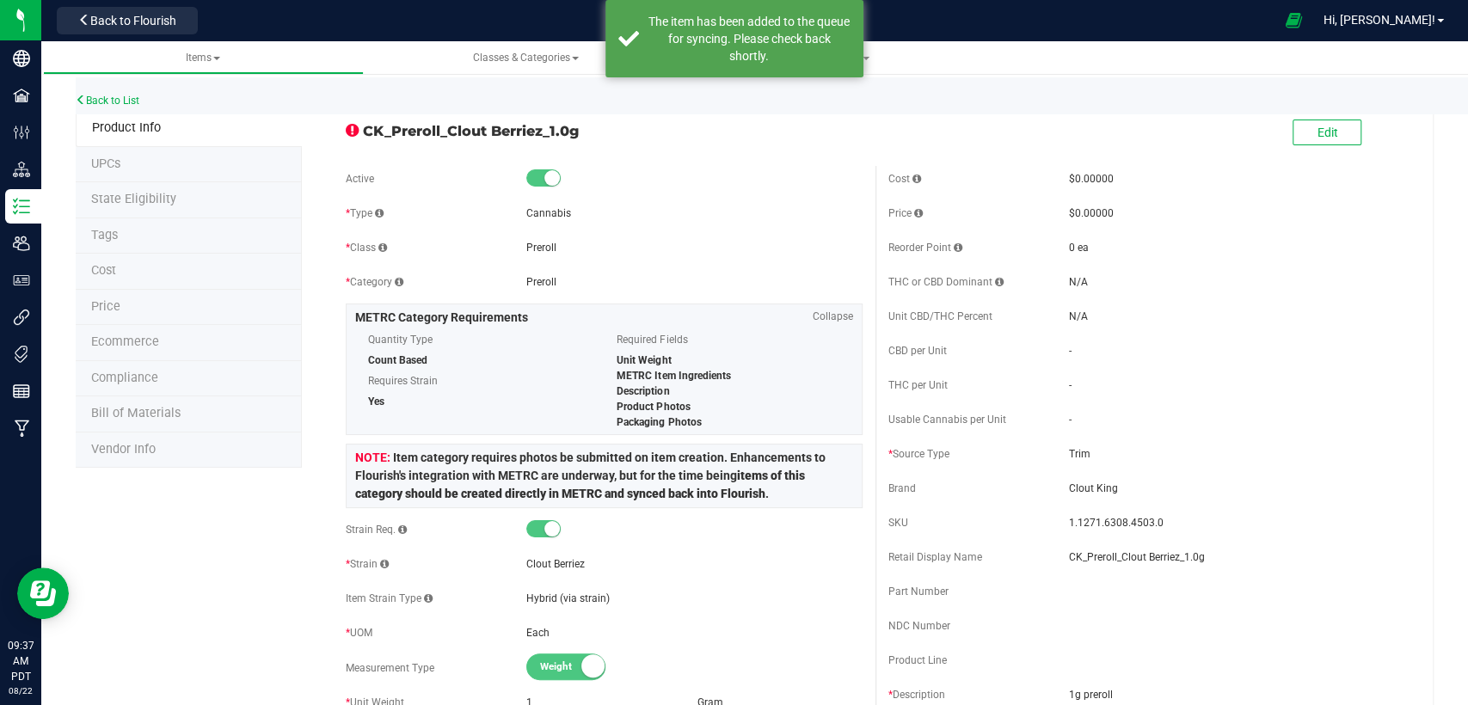
click at [151, 206] on li "State Eligibility" at bounding box center [189, 200] width 226 height 36
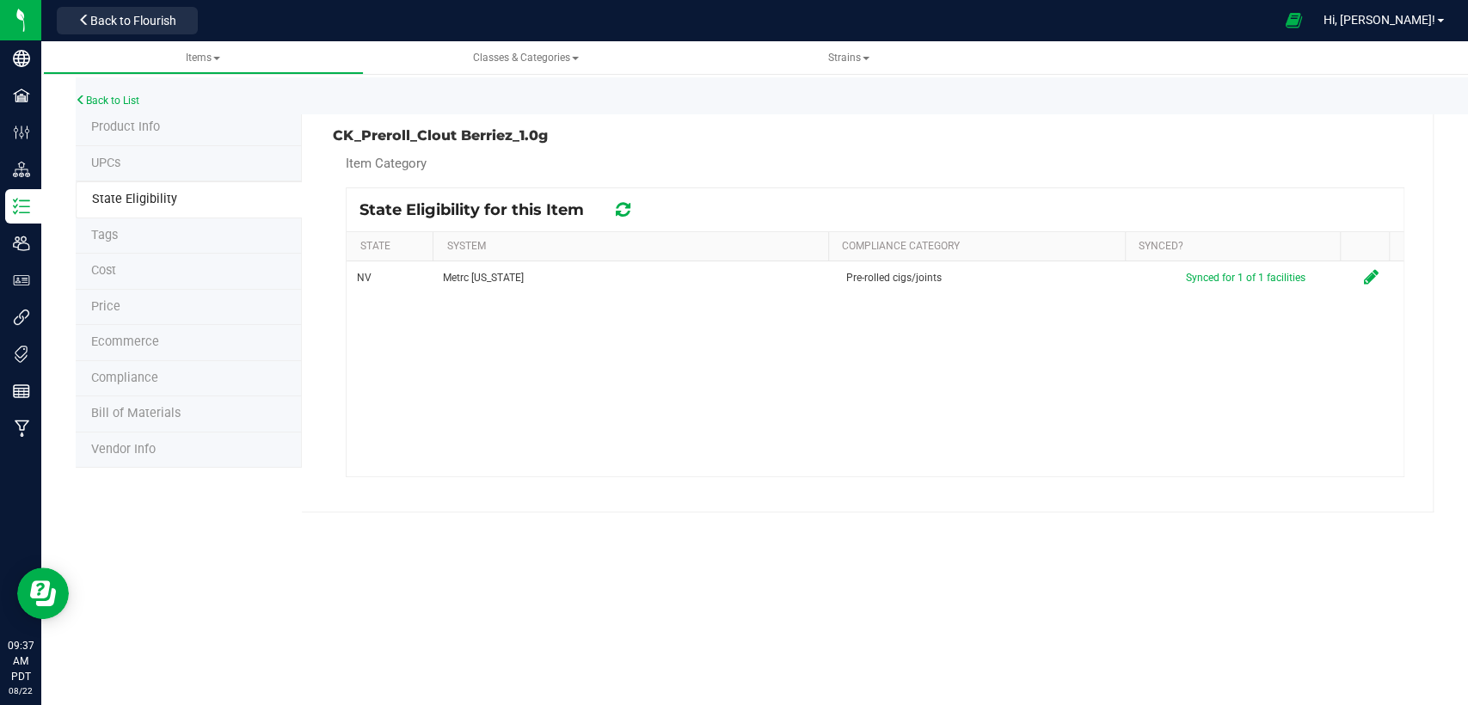
click at [161, 126] on li "Product Info" at bounding box center [189, 128] width 226 height 36
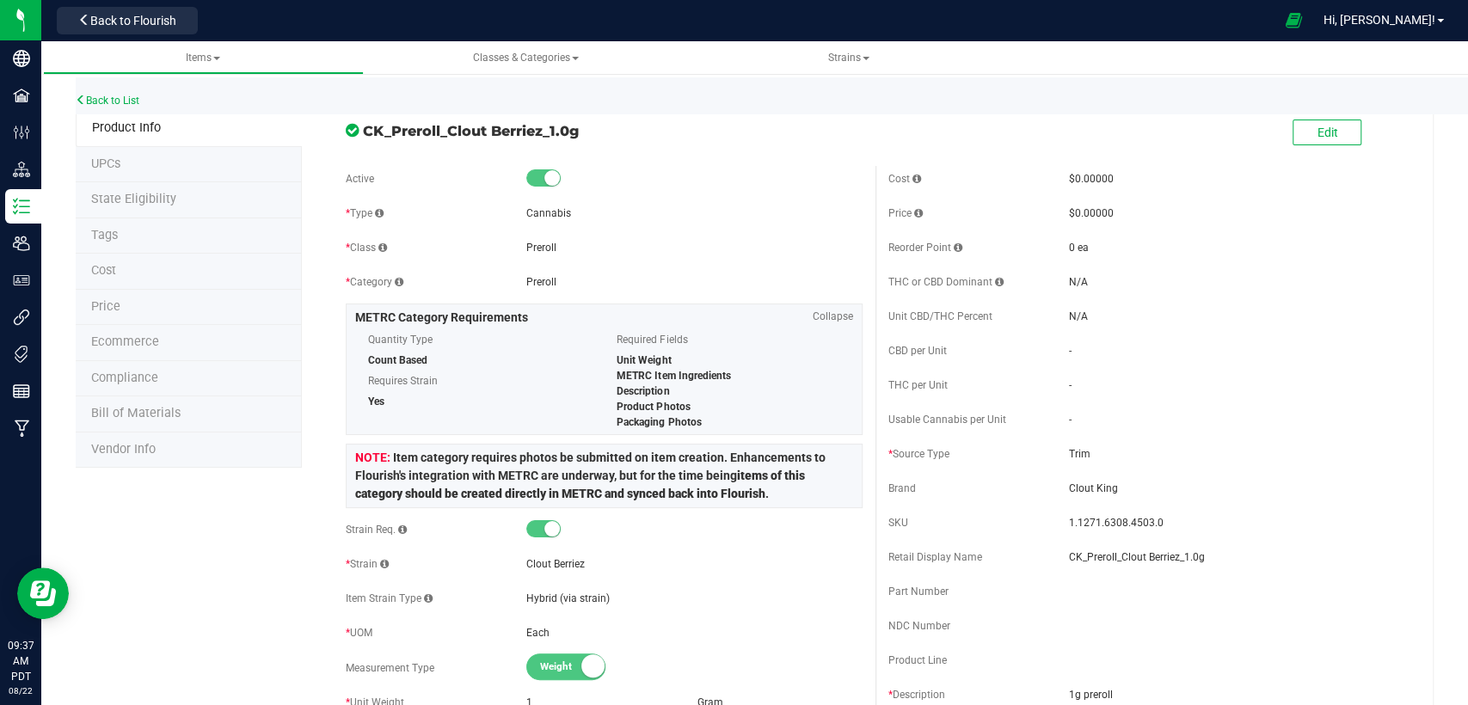
drag, startPoint x: 577, startPoint y: 128, endPoint x: 363, endPoint y: 125, distance: 214.1
click at [363, 125] on span "CK_Preroll_Clout Berriez_1.0g" at bounding box center [612, 130] width 499 height 21
copy span "CK_Preroll_Clout Berriez_1.0g"
click at [123, 20] on span "Back to Flourish" at bounding box center [133, 21] width 86 height 14
